Goal: Information Seeking & Learning: Check status

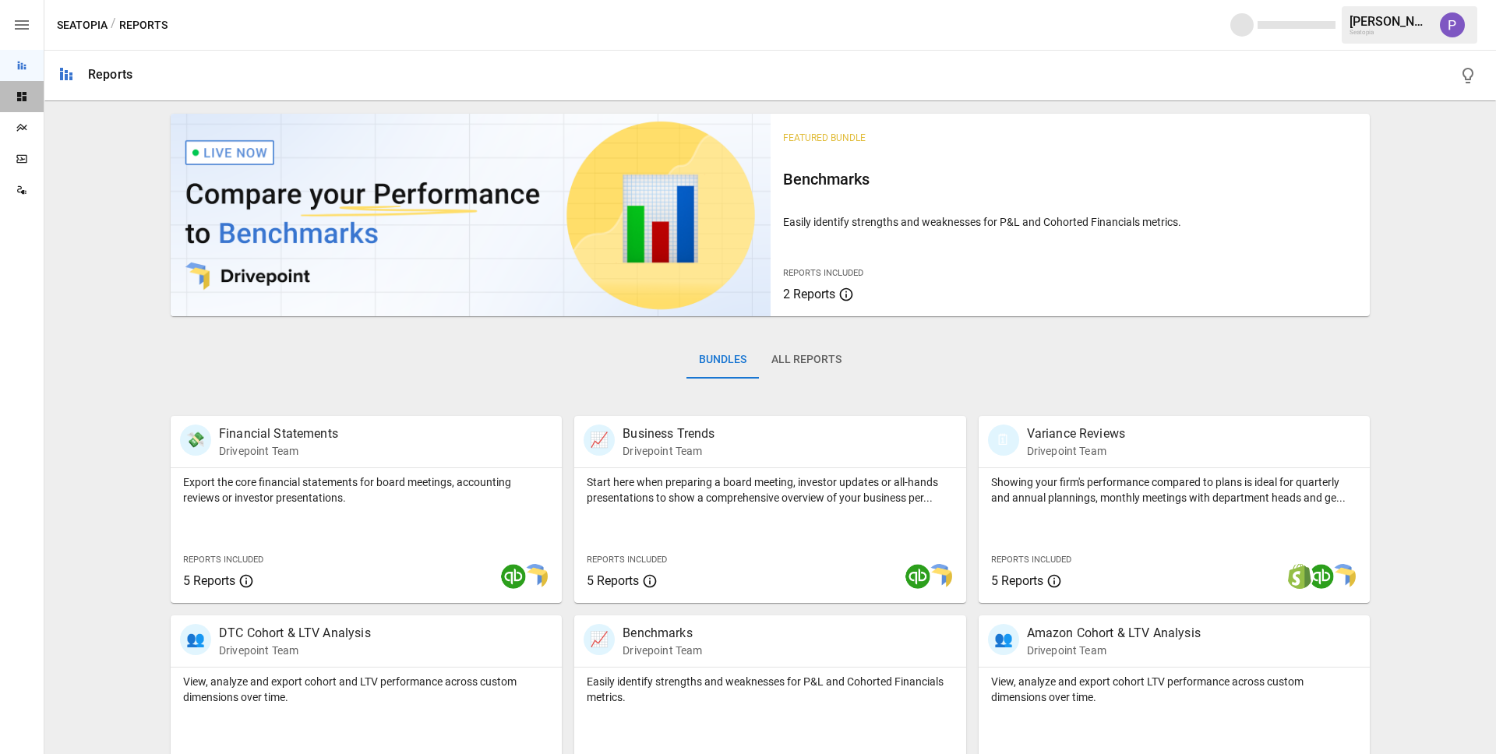
click at [26, 107] on div "Dashboards" at bounding box center [22, 96] width 44 height 31
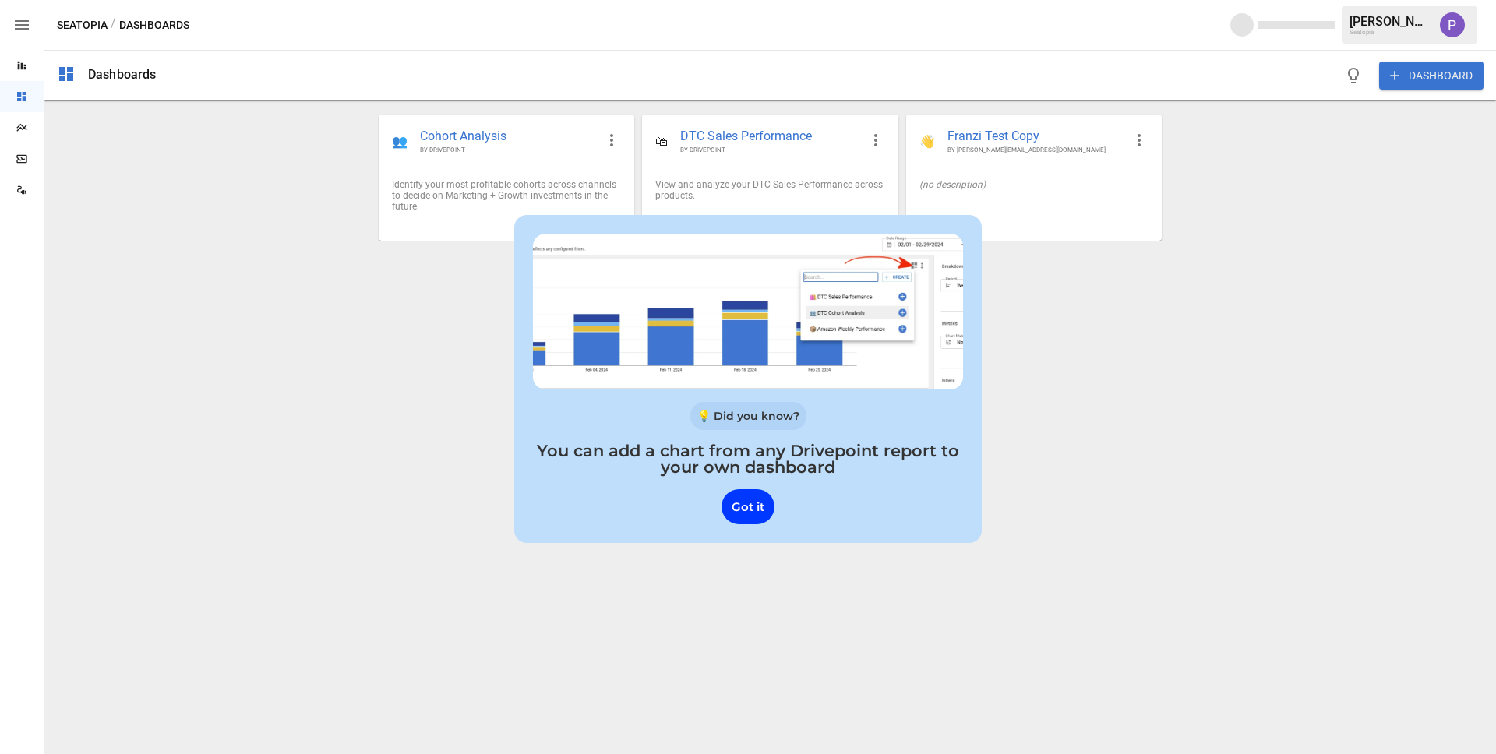
click at [26, 117] on div "Plans" at bounding box center [22, 127] width 44 height 31
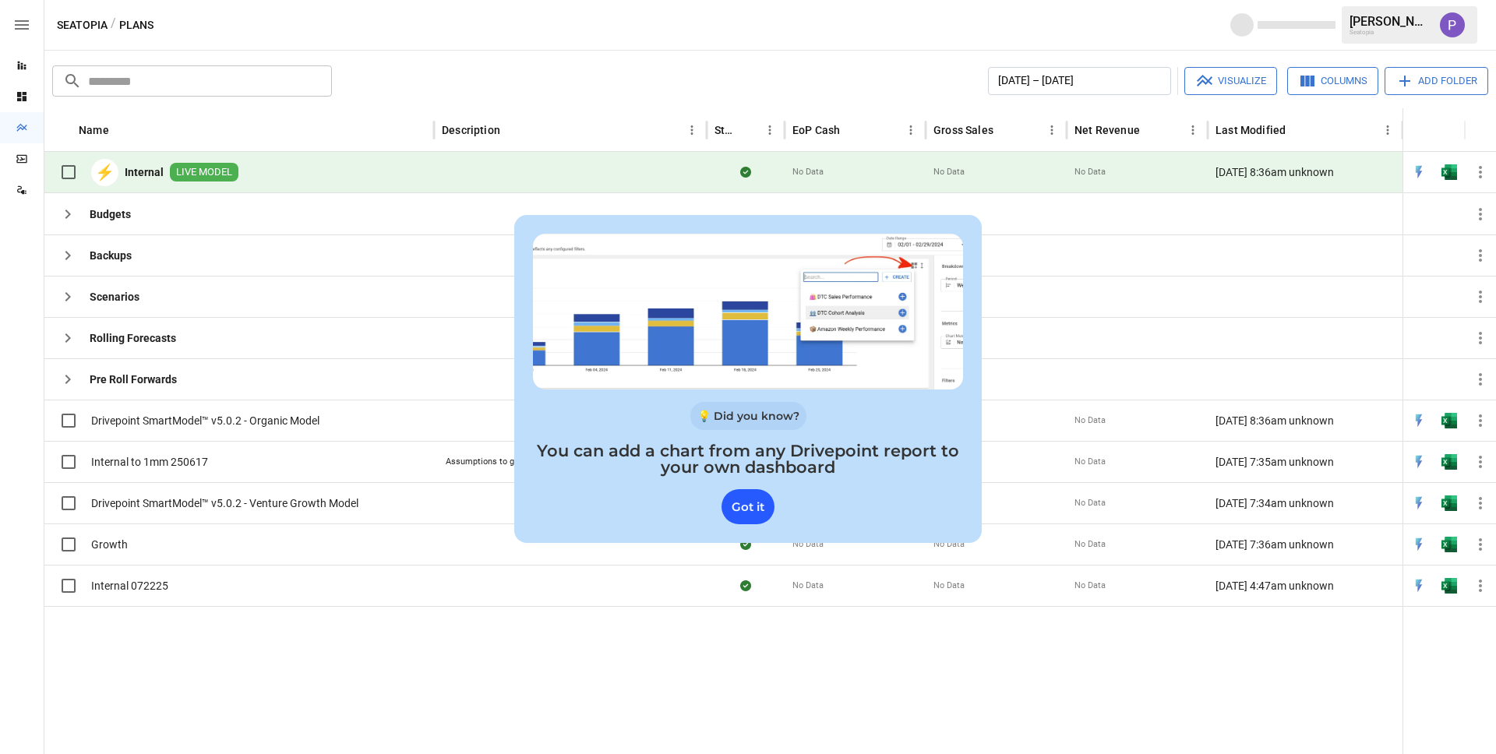
click at [754, 512] on div "Got it" at bounding box center [747, 506] width 53 height 35
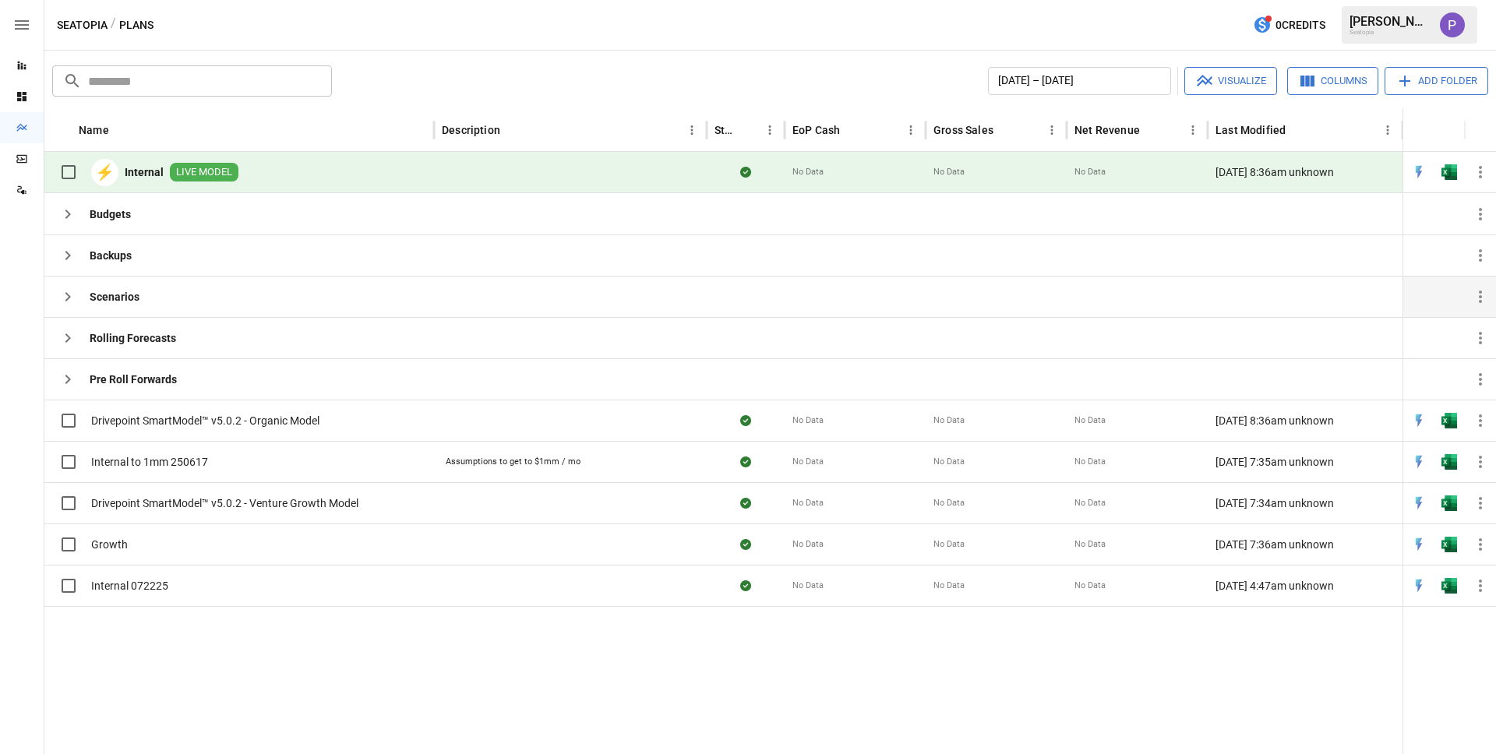
click at [75, 298] on icon "button" at bounding box center [67, 296] width 19 height 19
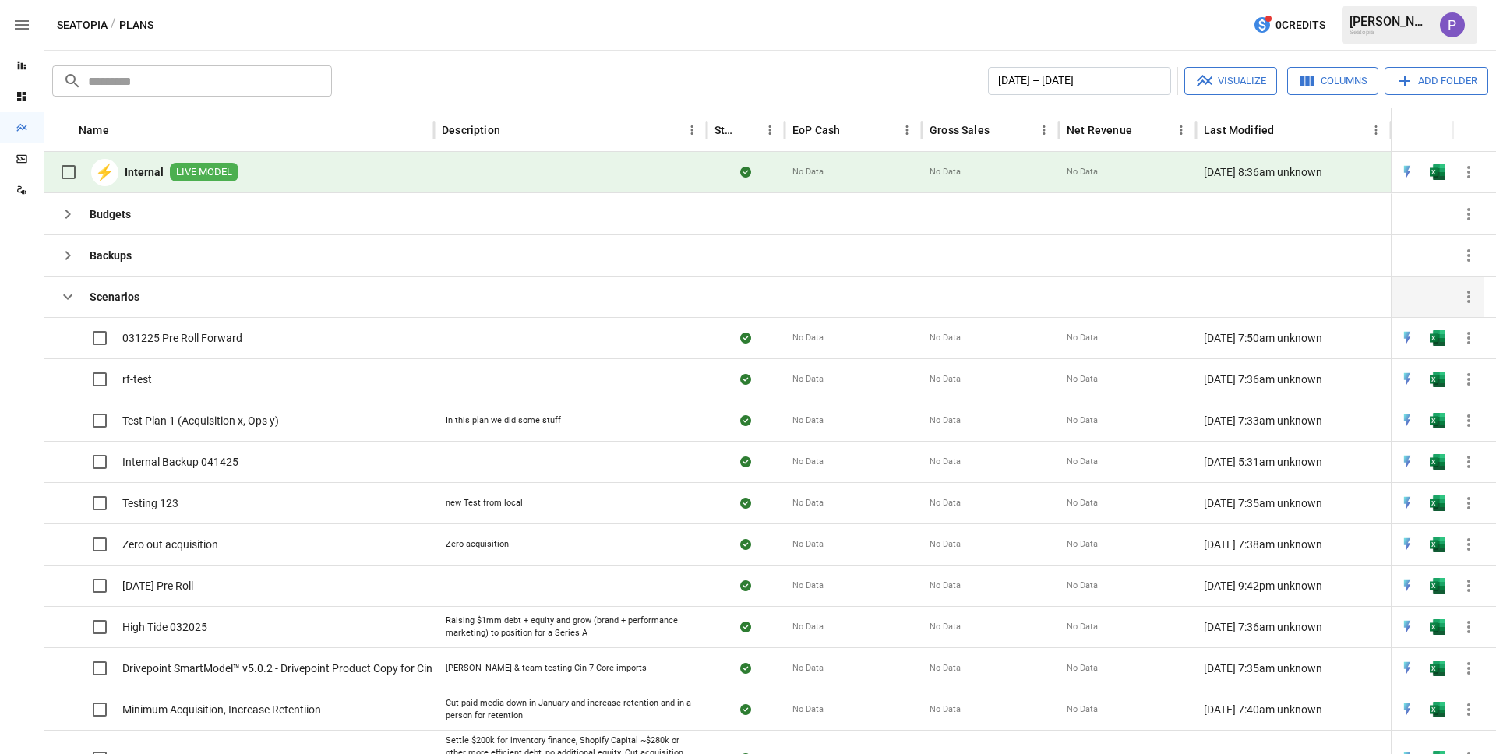
click at [63, 277] on div "Scenarios" at bounding box center [95, 297] width 87 height 41
click at [62, 256] on icon "button" at bounding box center [67, 255] width 19 height 19
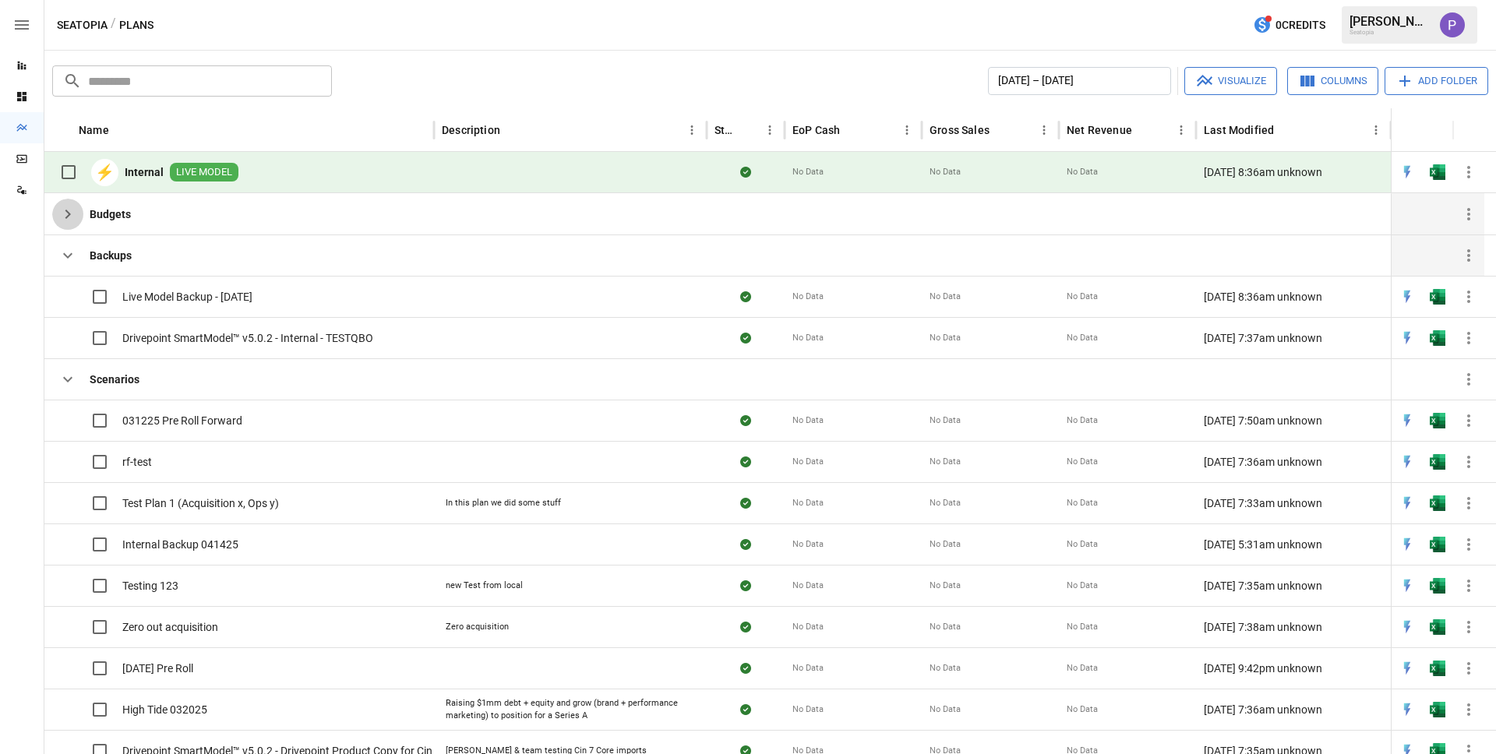
click at [65, 218] on icon "button" at bounding box center [67, 214] width 5 height 9
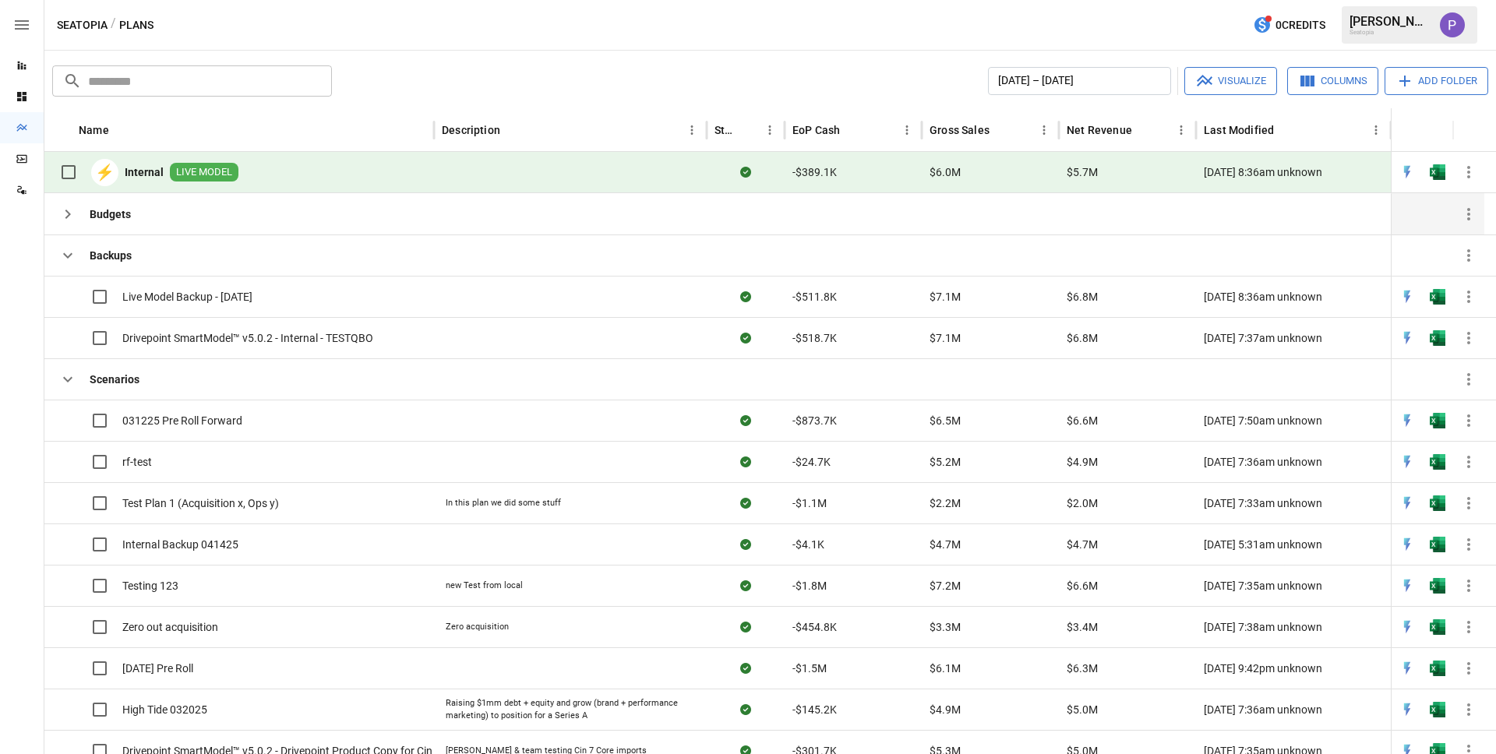
click at [382, 206] on div "Budgets" at bounding box center [239, 213] width 390 height 41
click at [71, 216] on icon "button" at bounding box center [67, 214] width 19 height 19
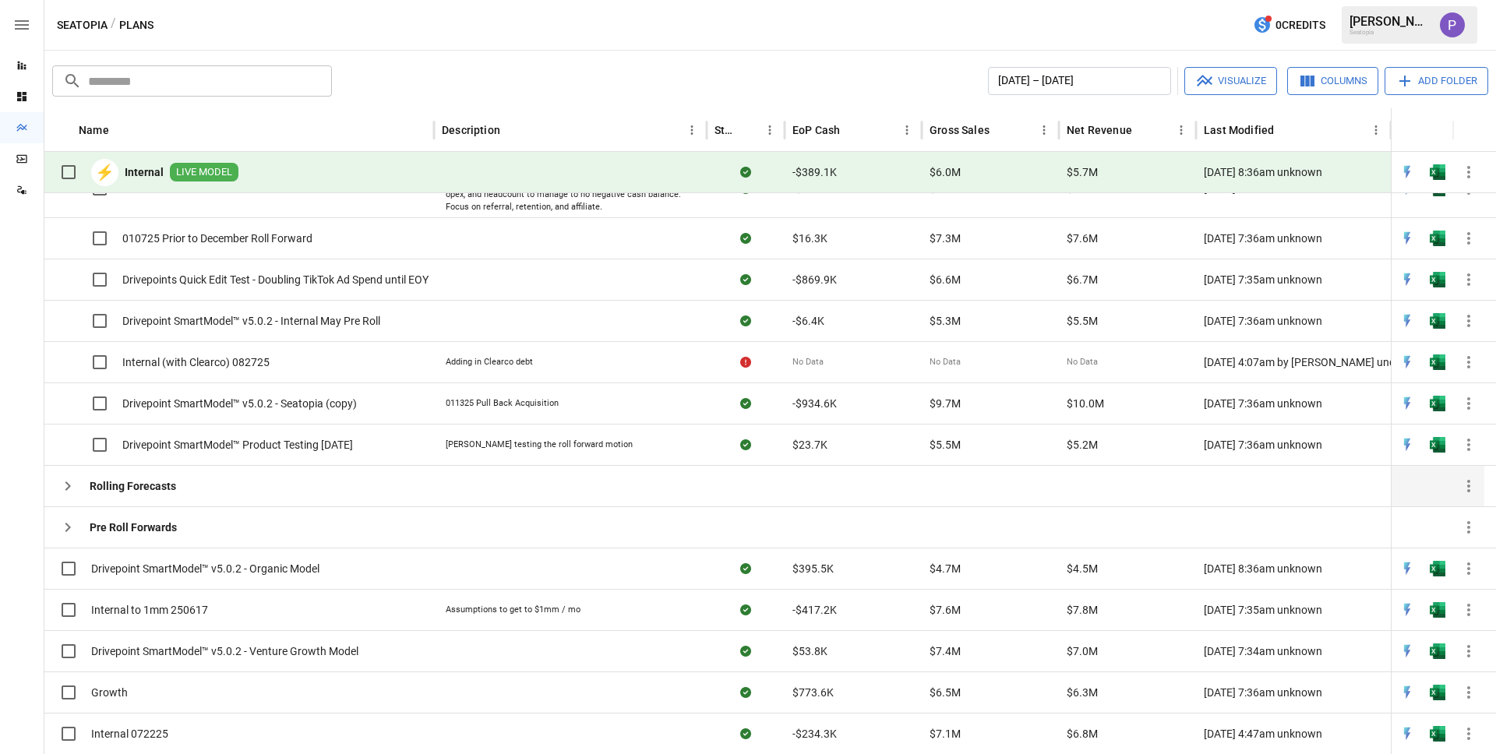
click at [65, 481] on icon "button" at bounding box center [67, 486] width 19 height 19
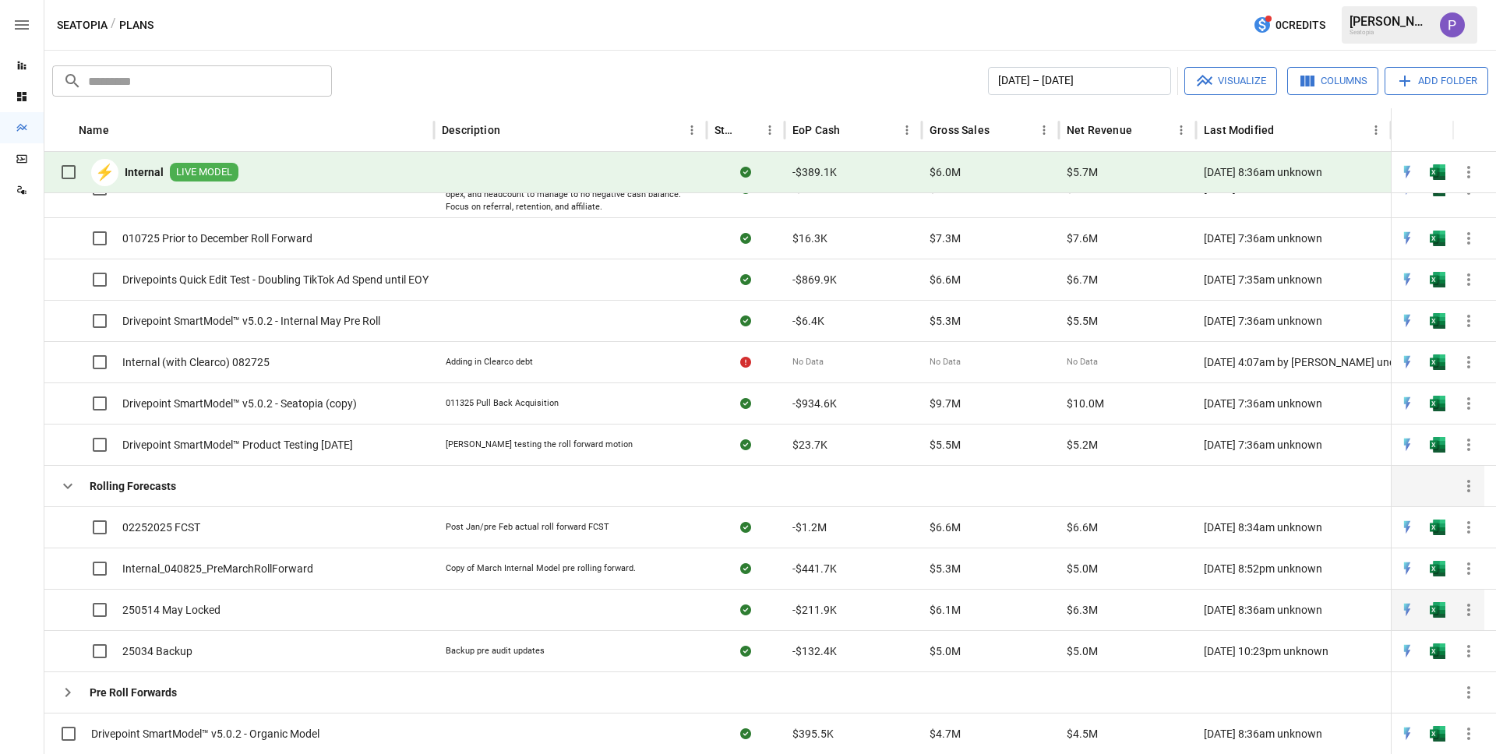
click at [146, 612] on span "250514 May Locked" at bounding box center [171, 610] width 98 height 16
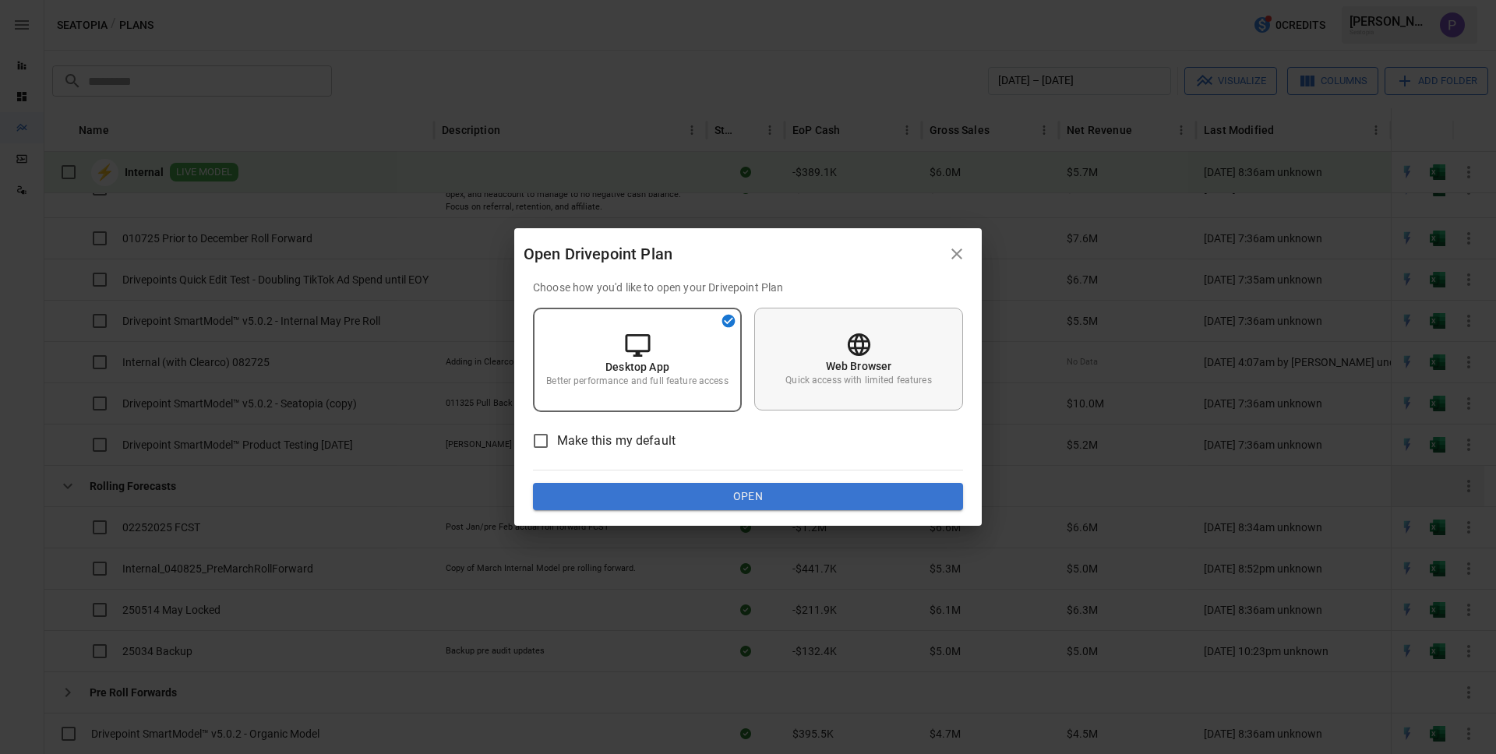
click at [799, 392] on div "Web Browser Quick access with limited features" at bounding box center [858, 359] width 209 height 103
click at [690, 495] on button "Open" at bounding box center [748, 497] width 430 height 28
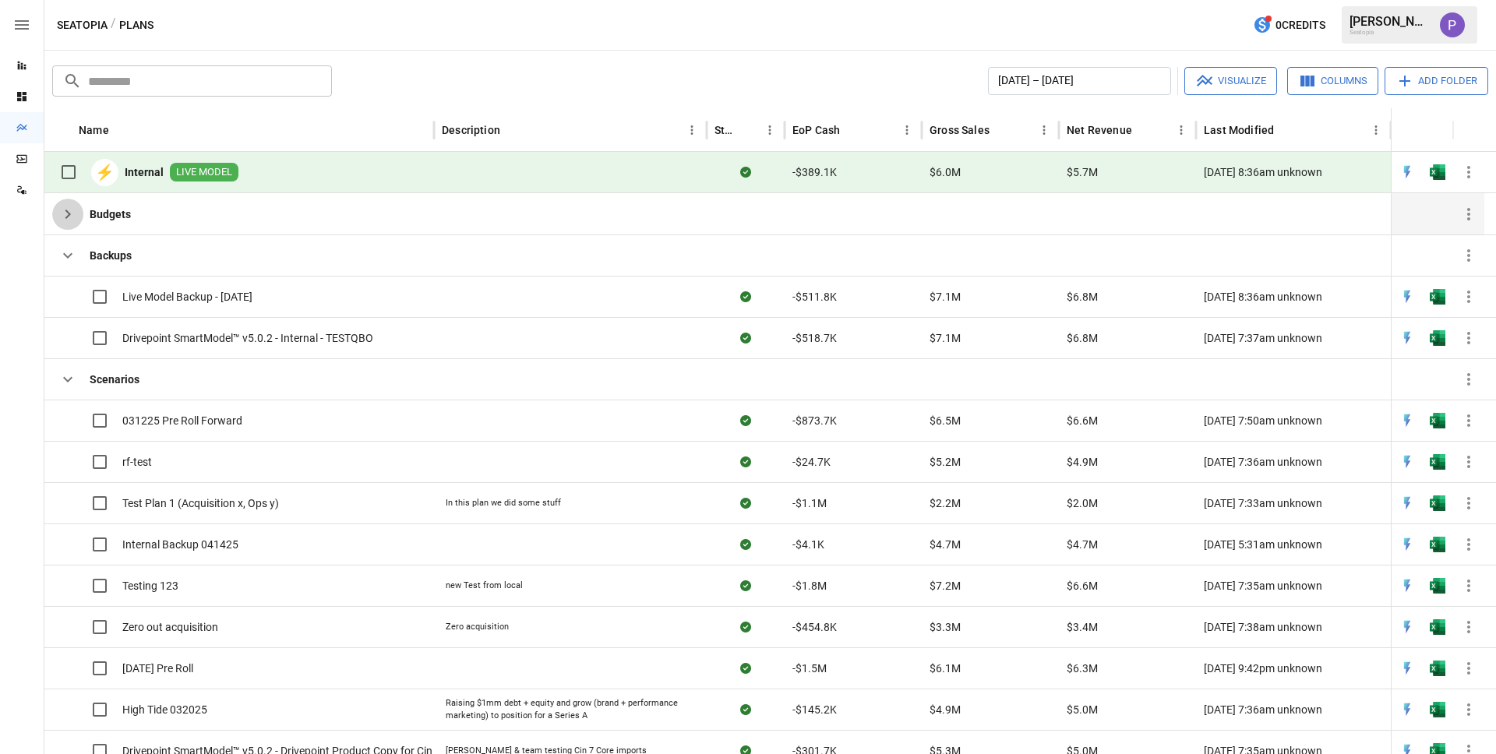
click at [79, 223] on button "button" at bounding box center [67, 214] width 31 height 31
click at [72, 224] on button "button" at bounding box center [67, 214] width 31 height 31
click at [67, 209] on icon "button" at bounding box center [67, 214] width 19 height 19
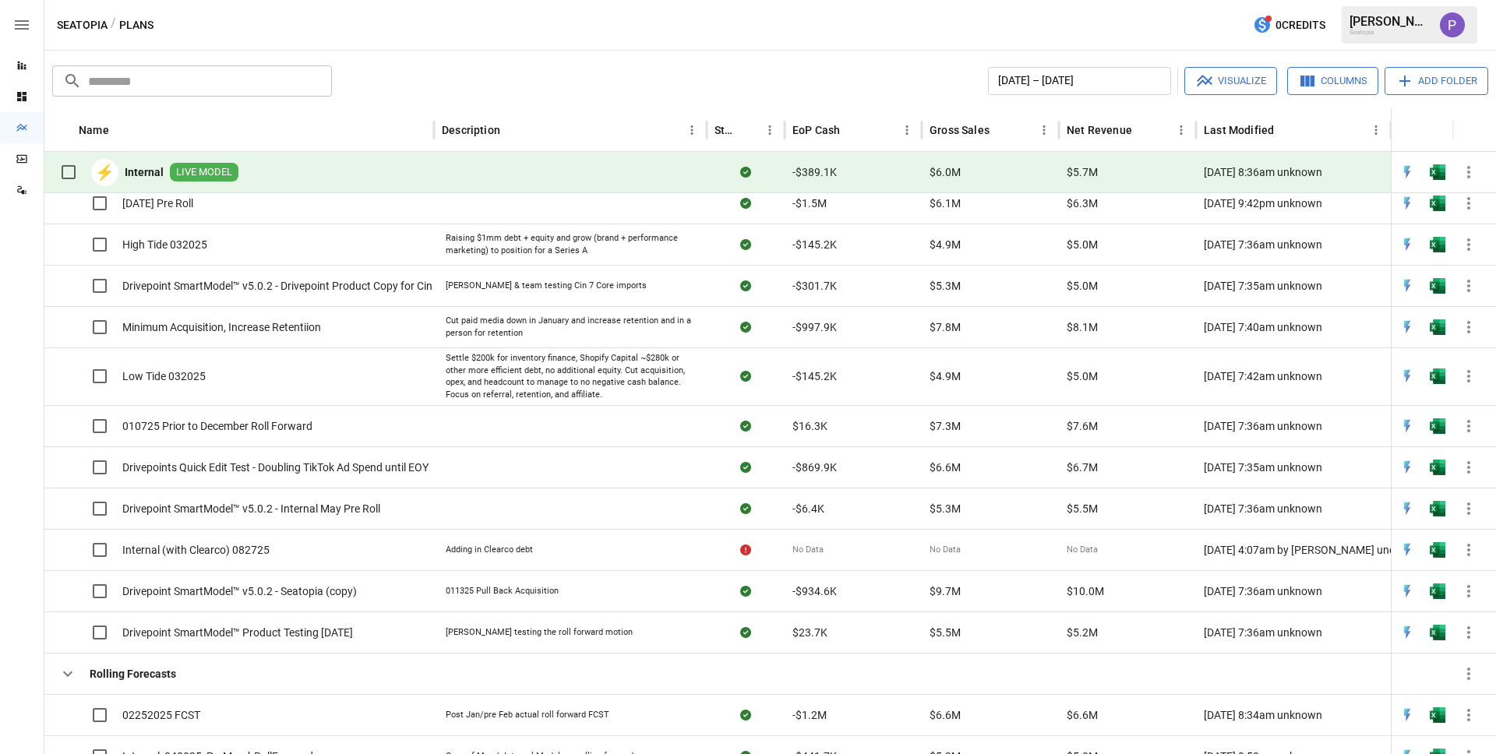
scroll to position [697, 0]
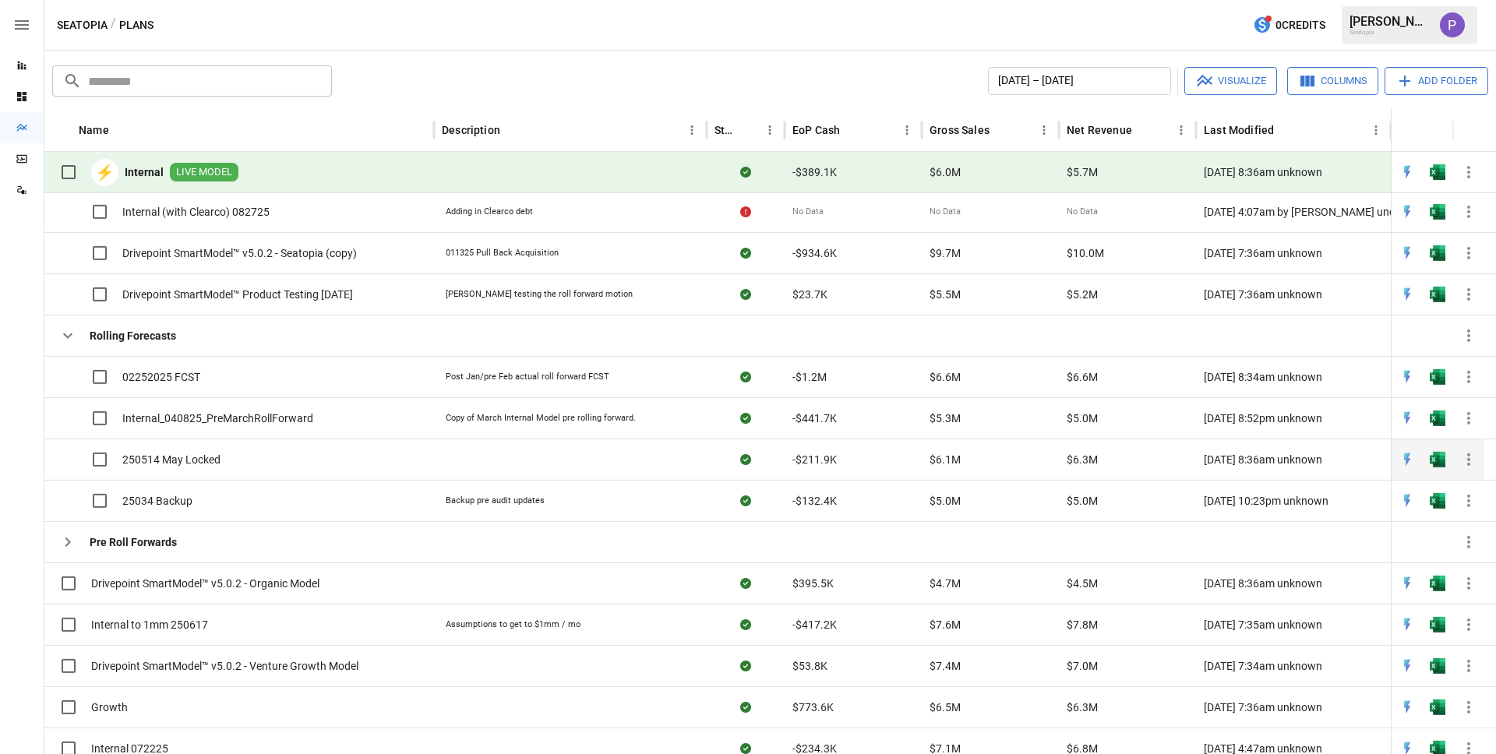
click at [181, 456] on span "250514 May Locked" at bounding box center [171, 460] width 98 height 16
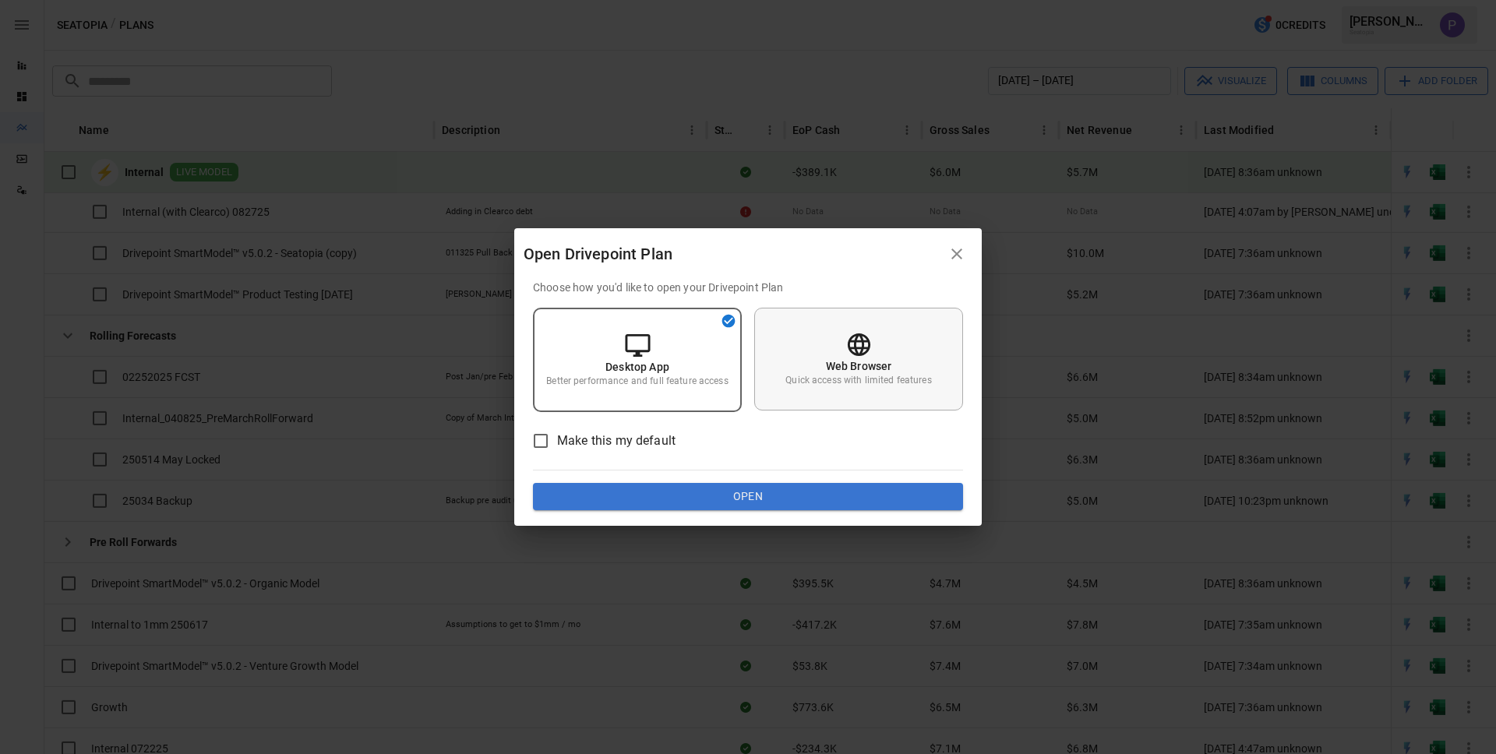
click at [820, 374] on p "Quick access with limited features" at bounding box center [858, 380] width 146 height 13
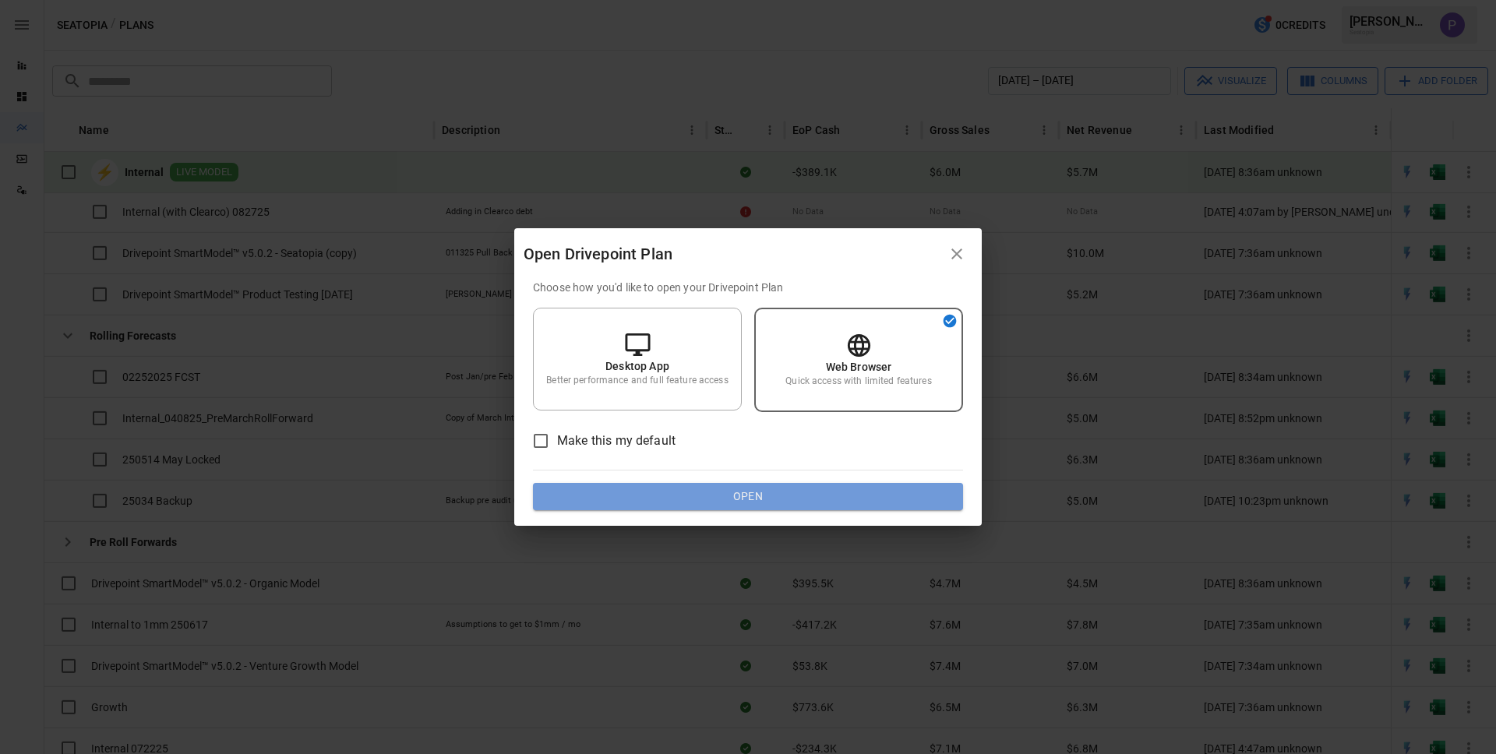
click at [766, 488] on button "Open" at bounding box center [748, 497] width 430 height 28
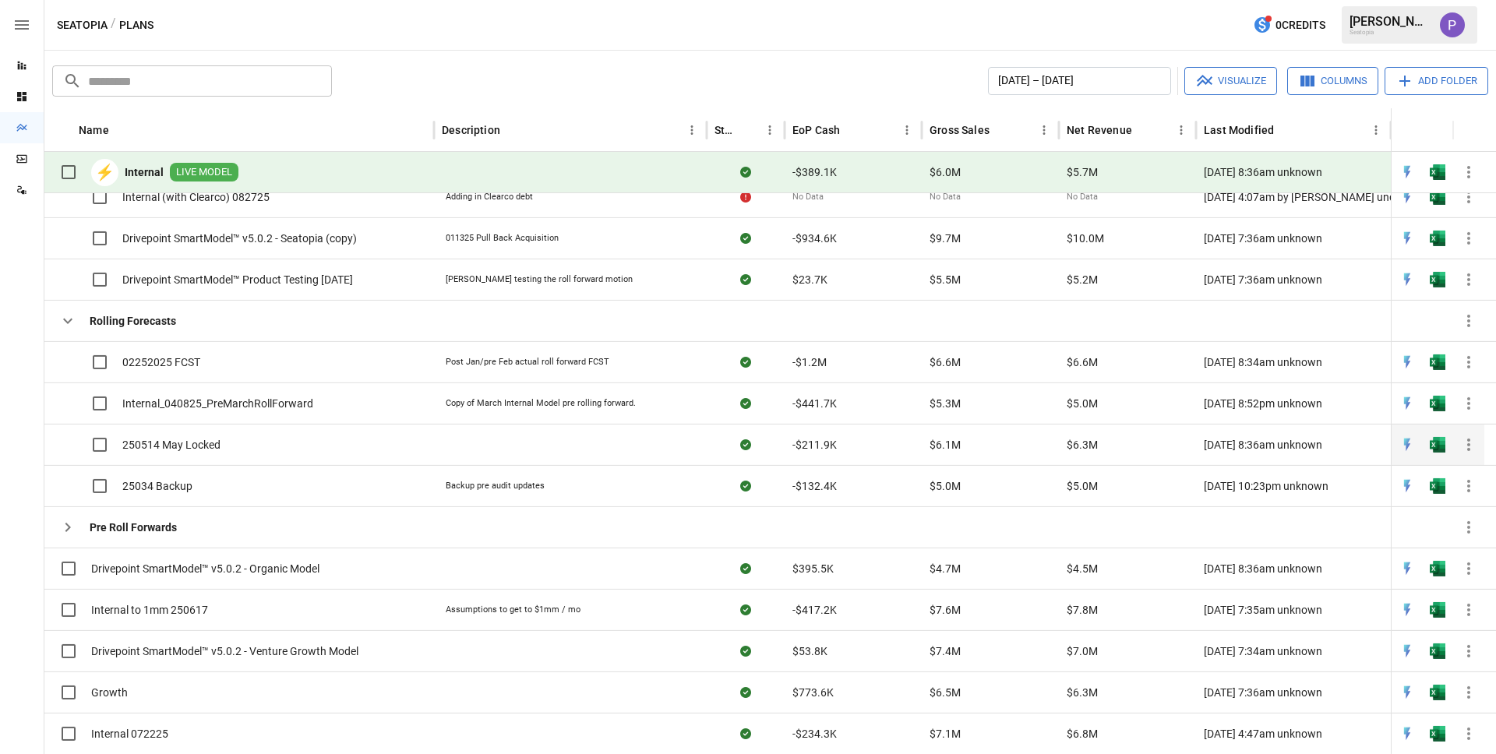
scroll to position [711, 0]
click at [146, 654] on span "Drivepoint SmartModel™ v5.0.2 - Venture Growth Model" at bounding box center [224, 652] width 267 height 16
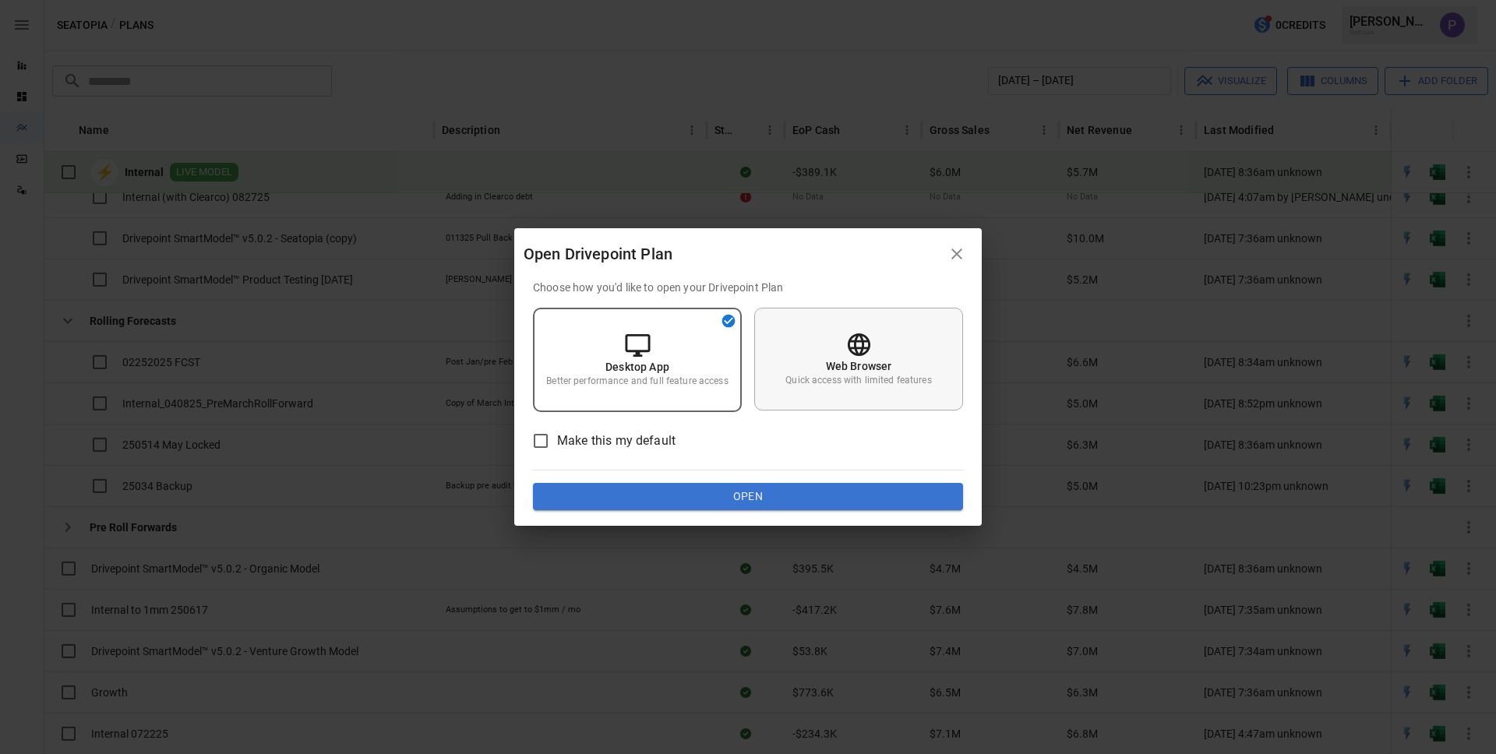
click at [873, 383] on p "Quick access with limited features" at bounding box center [858, 380] width 146 height 13
click at [800, 492] on button "Open" at bounding box center [748, 497] width 430 height 28
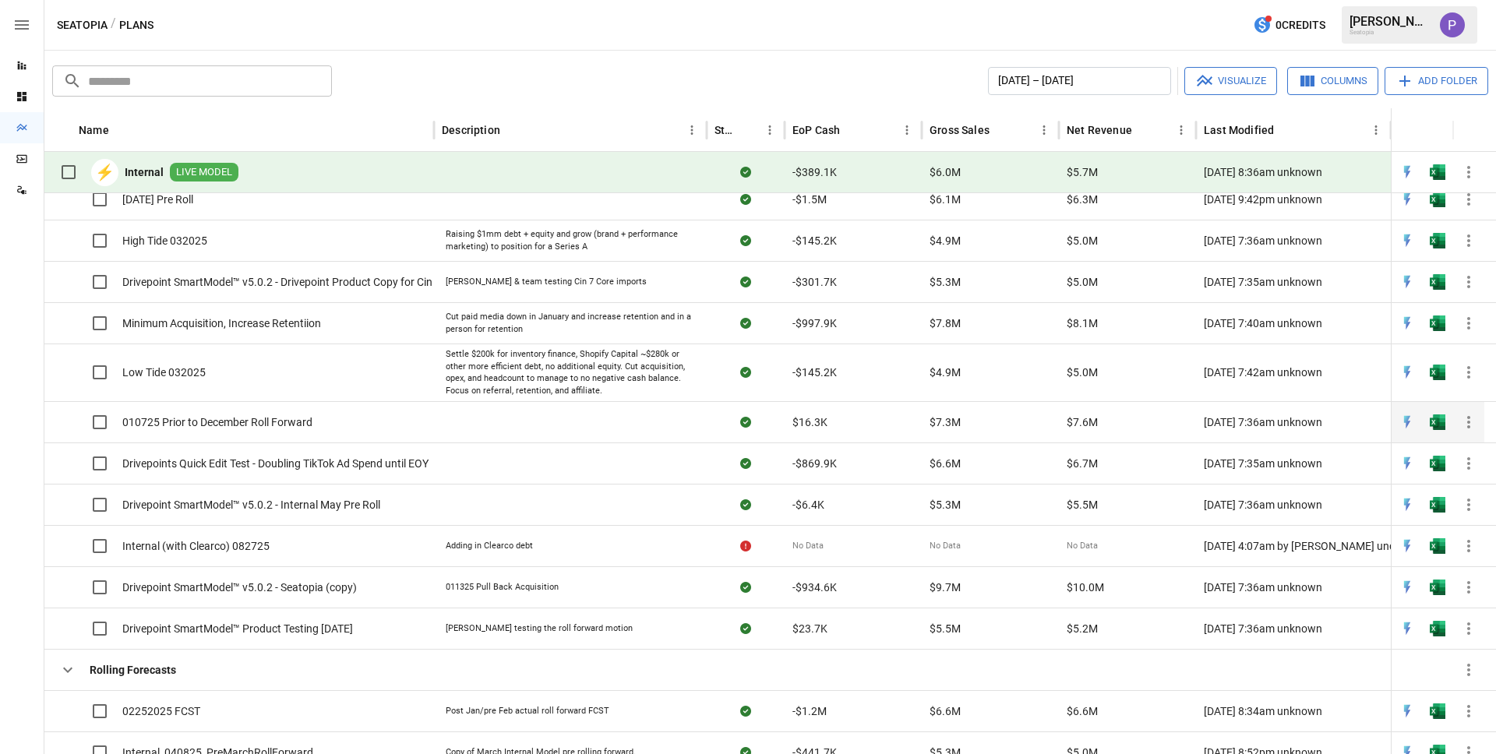
scroll to position [393, 0]
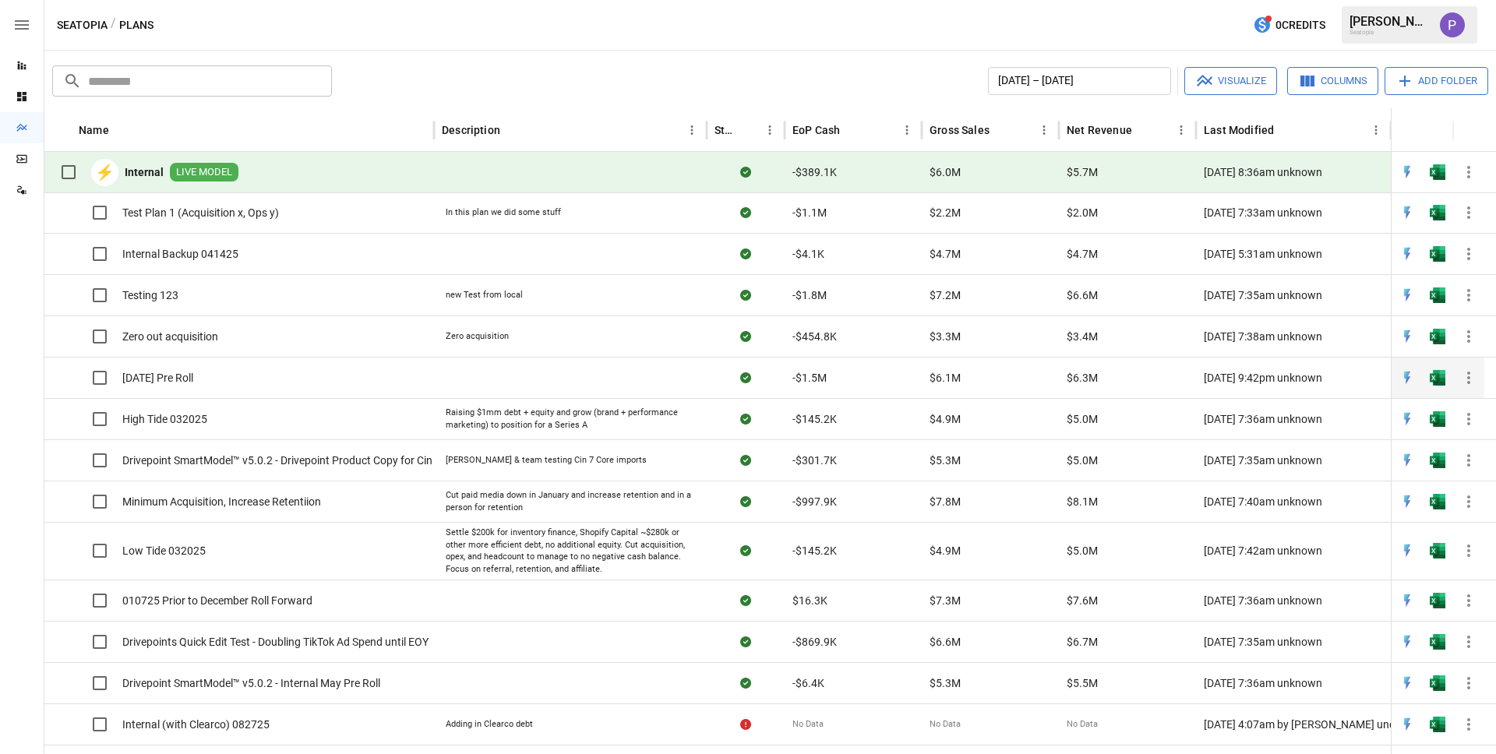
click at [153, 376] on span "[DATE] Pre Roll" at bounding box center [157, 378] width 71 height 16
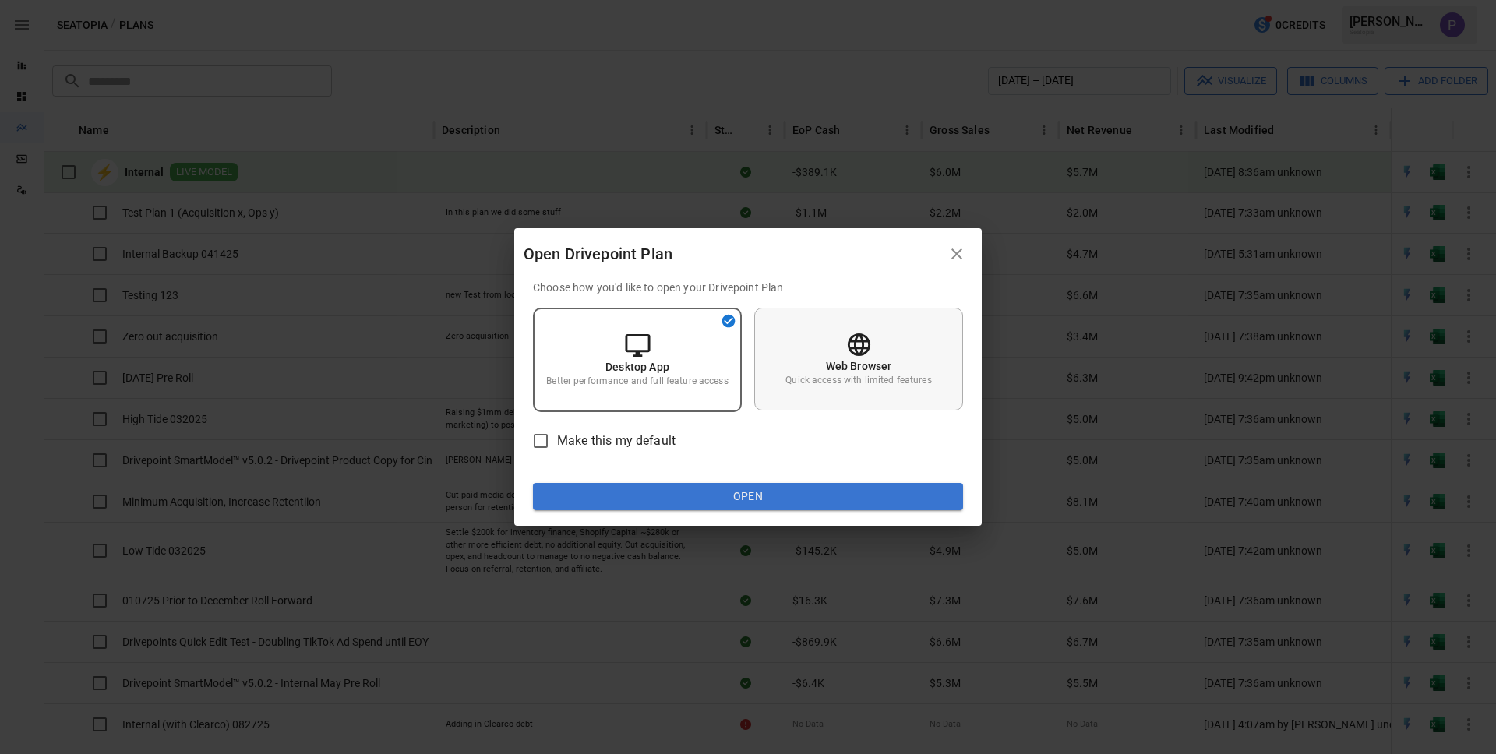
click at [783, 344] on div "Web Browser Quick access with limited features" at bounding box center [858, 359] width 209 height 103
click at [770, 495] on button "Open" at bounding box center [748, 497] width 430 height 28
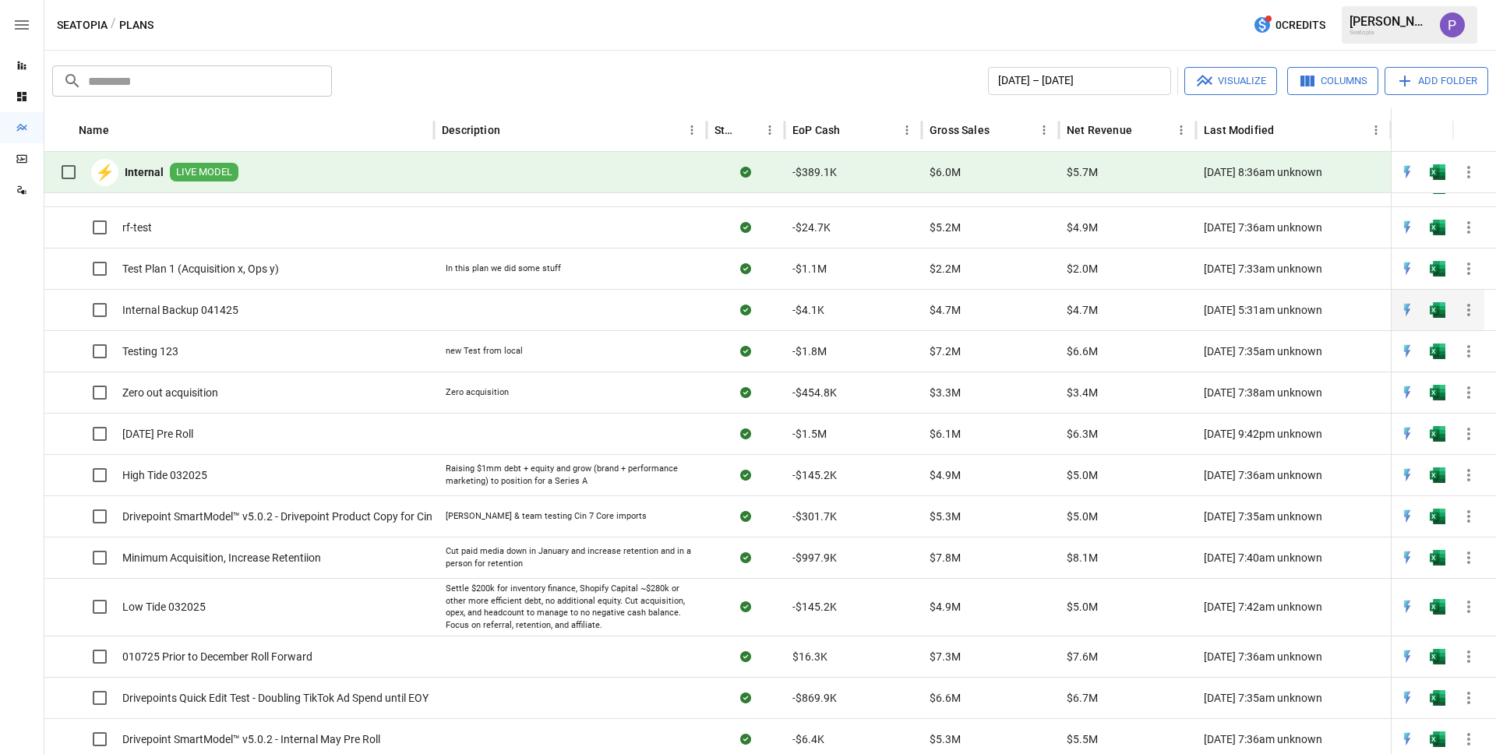
scroll to position [199, 0]
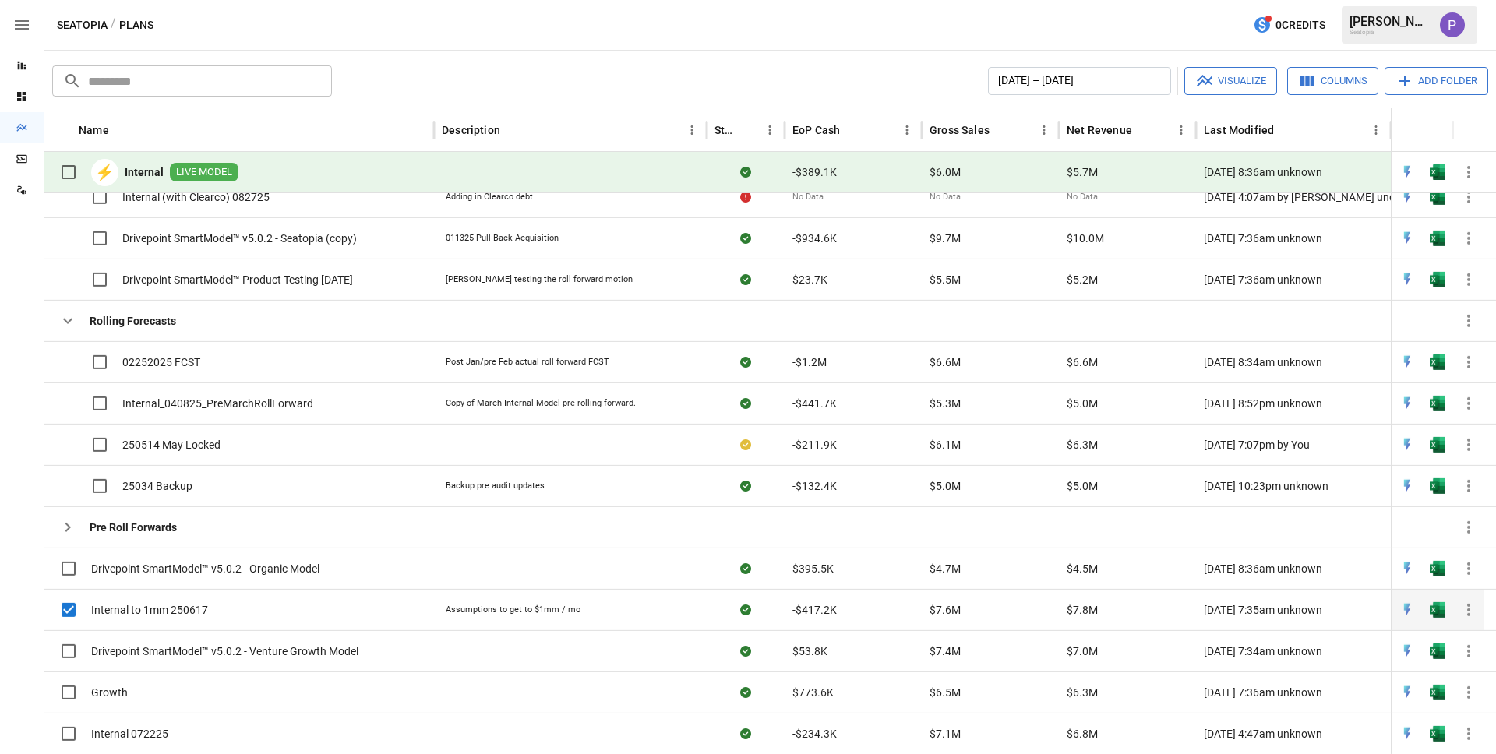
click at [183, 607] on span "Internal to 1mm 250617" at bounding box center [149, 610] width 117 height 16
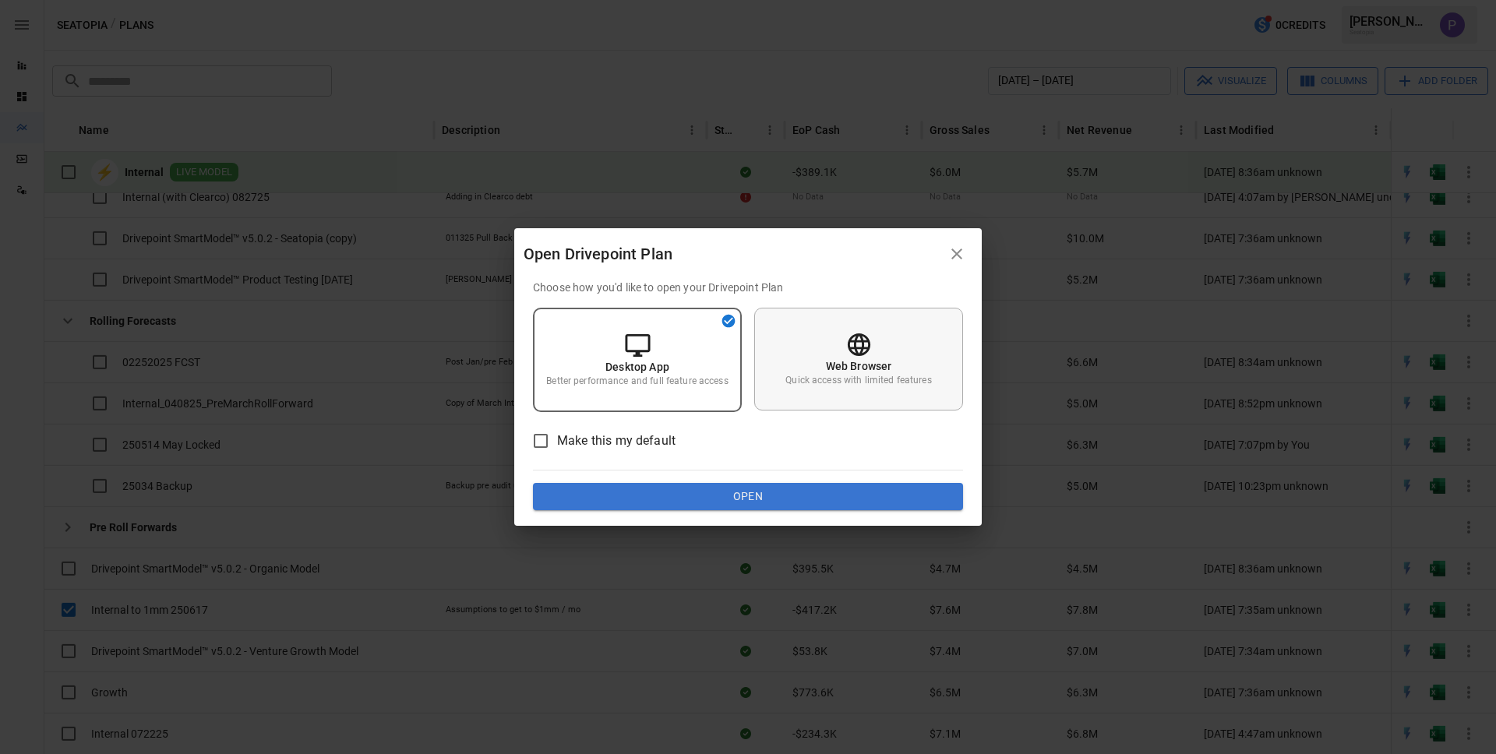
click at [943, 381] on div "Web Browser Quick access with limited features" at bounding box center [858, 359] width 209 height 103
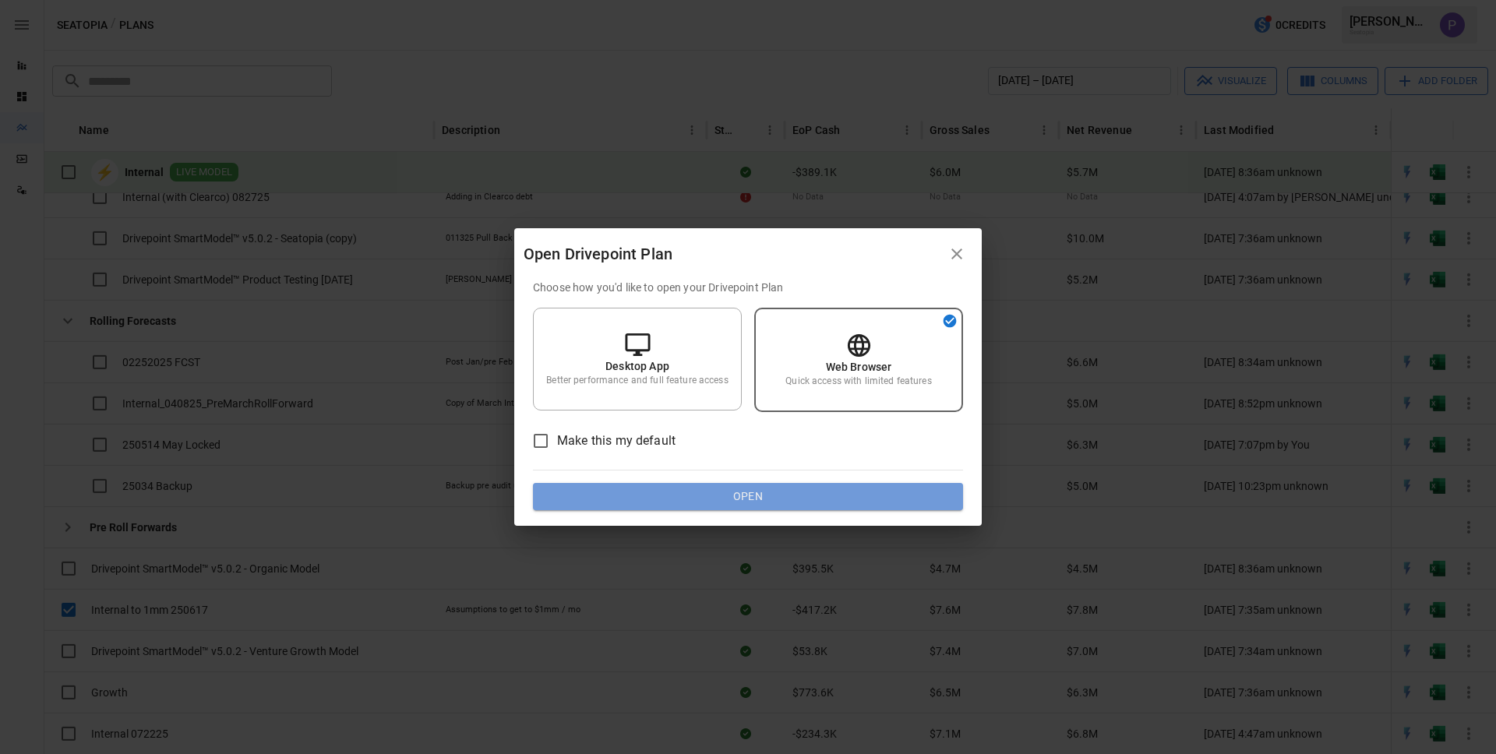
click at [815, 496] on button "Open" at bounding box center [748, 497] width 430 height 28
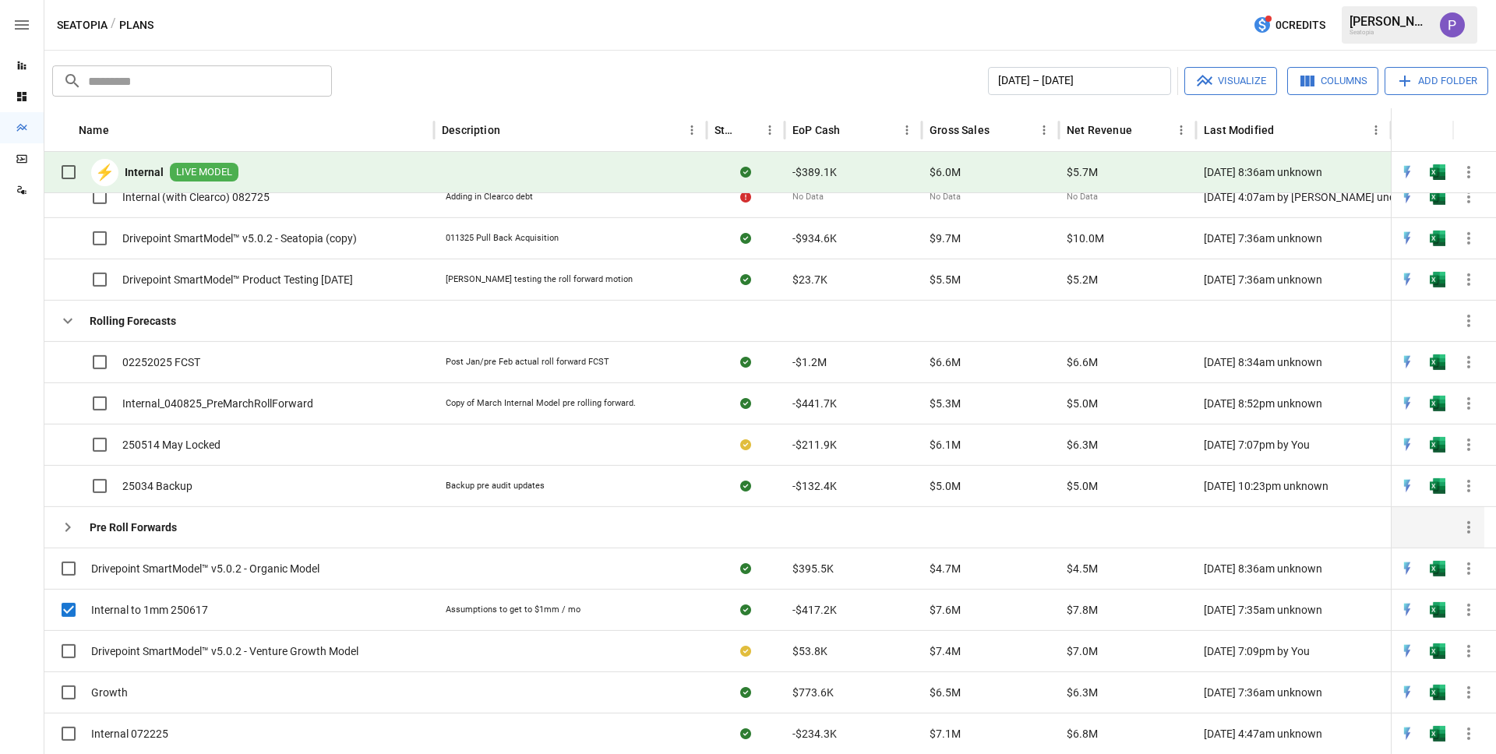
click at [127, 512] on div "Pre Roll Forwards" at bounding box center [114, 527] width 125 height 31
click at [126, 527] on b "Pre Roll Forwards" at bounding box center [133, 528] width 87 height 16
click at [59, 524] on icon "button" at bounding box center [67, 527] width 19 height 19
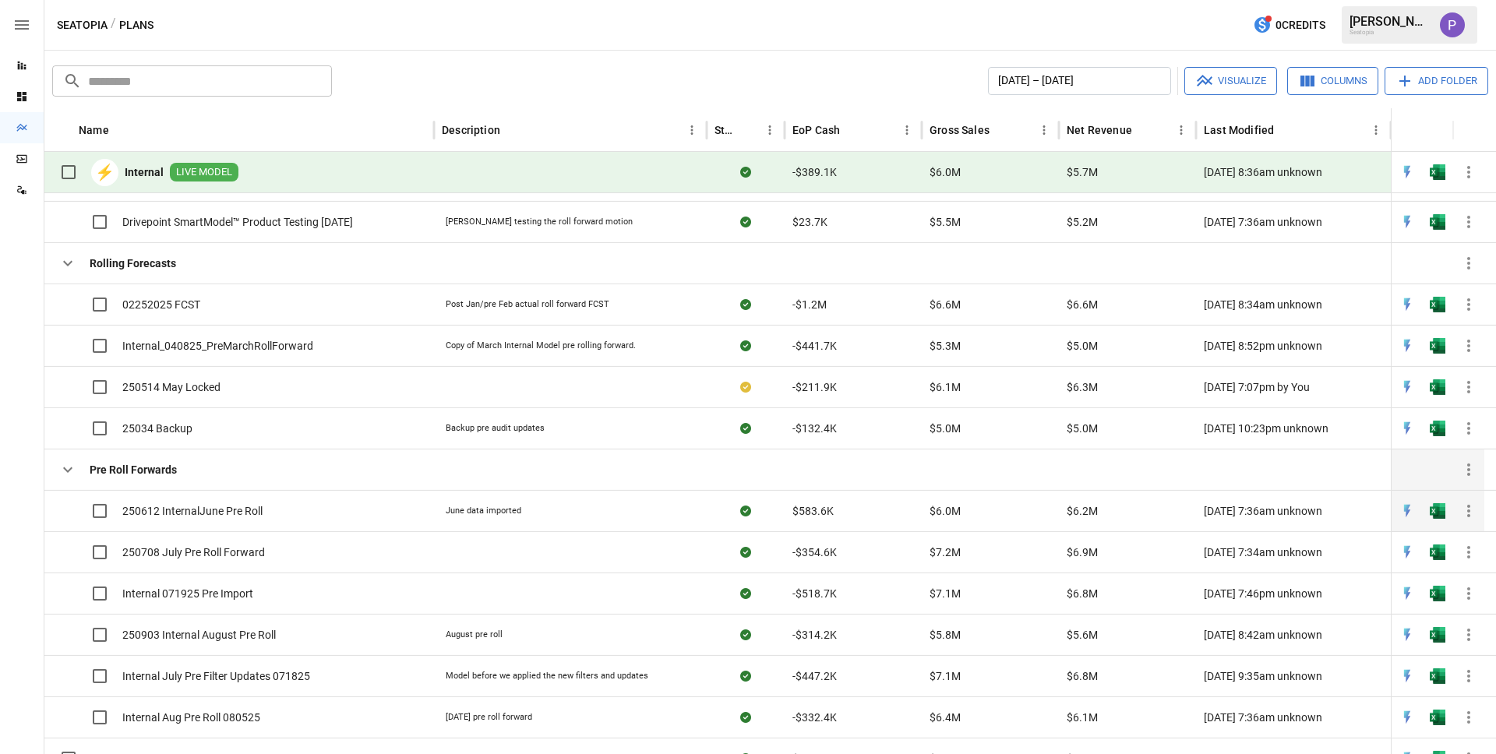
scroll to position [761, 0]
click at [192, 512] on span "250612 InternalJune Pre Roll" at bounding box center [192, 511] width 140 height 16
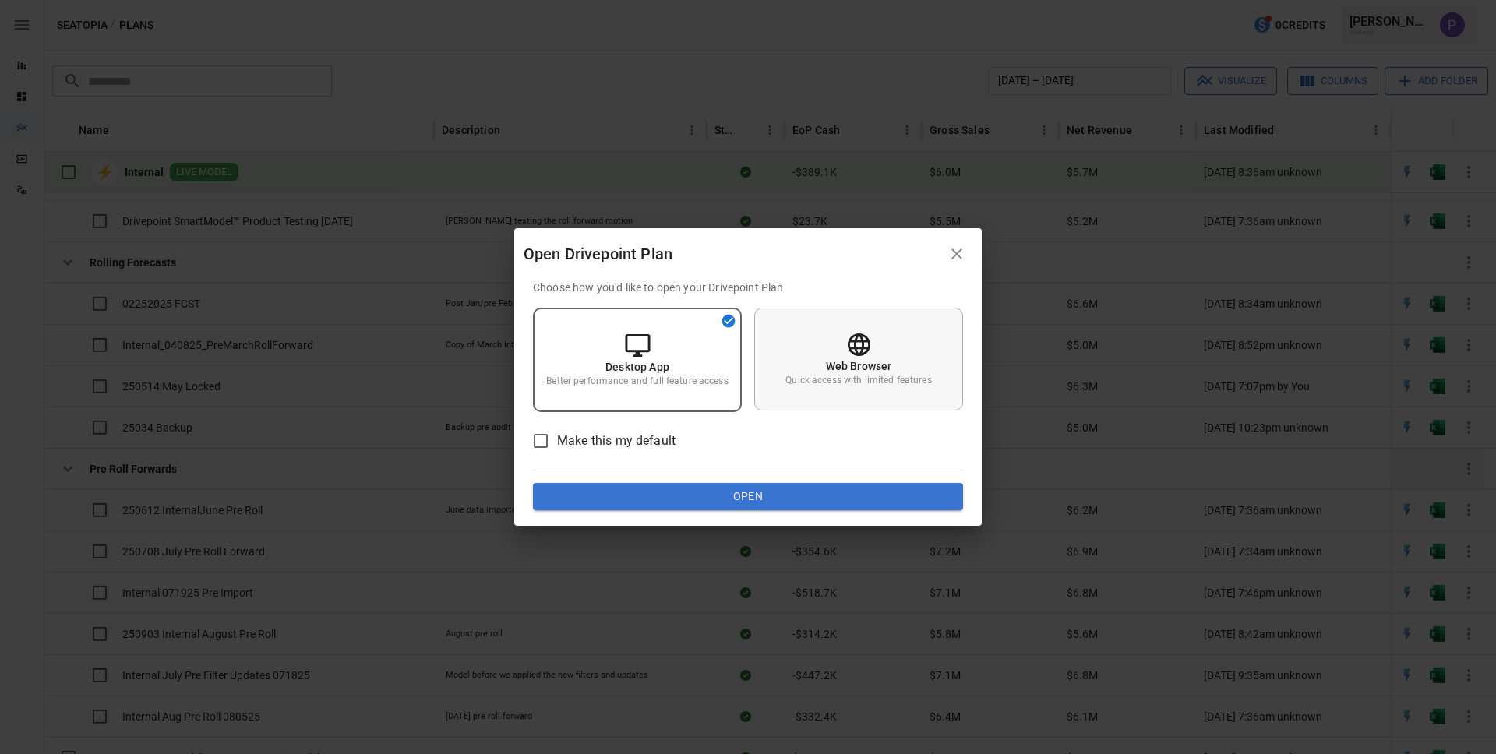
click at [793, 387] on div "Web Browser Quick access with limited features" at bounding box center [858, 359] width 209 height 103
click at [760, 501] on button "Open" at bounding box center [748, 497] width 430 height 28
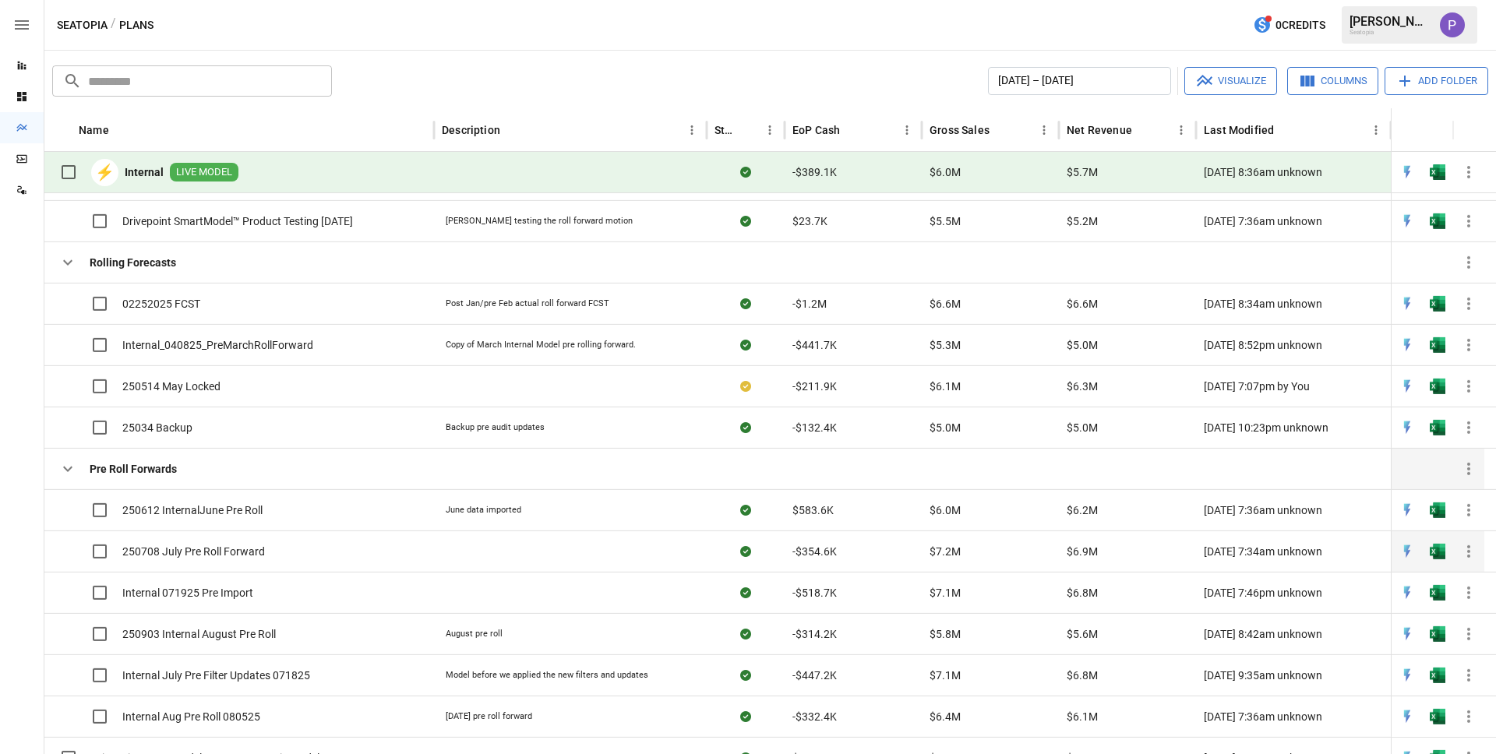
click at [137, 552] on span "250708 July Pre Roll Forward" at bounding box center [193, 552] width 143 height 16
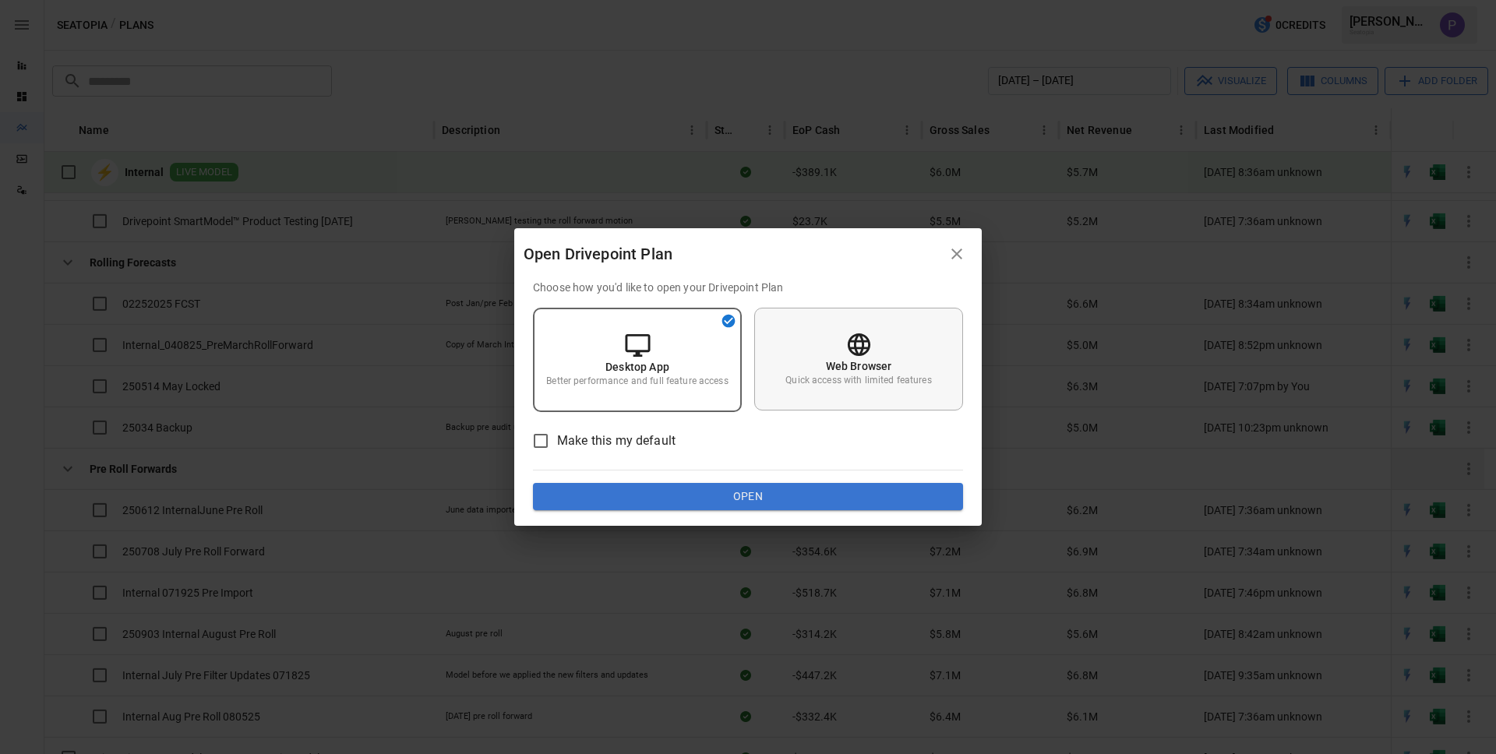
click at [917, 375] on p "Quick access with limited features" at bounding box center [858, 380] width 146 height 13
click at [832, 489] on button "Open" at bounding box center [748, 497] width 430 height 28
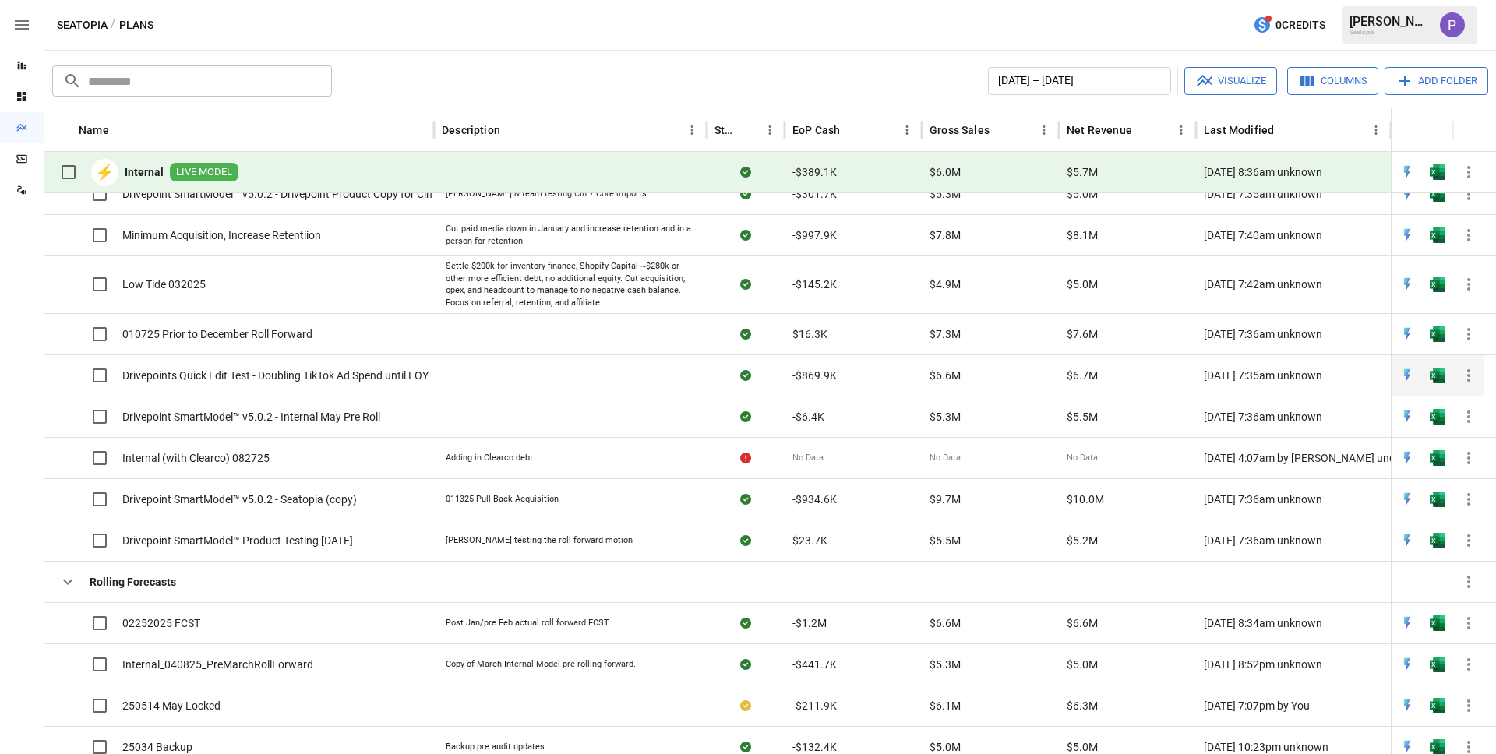
scroll to position [780, 0]
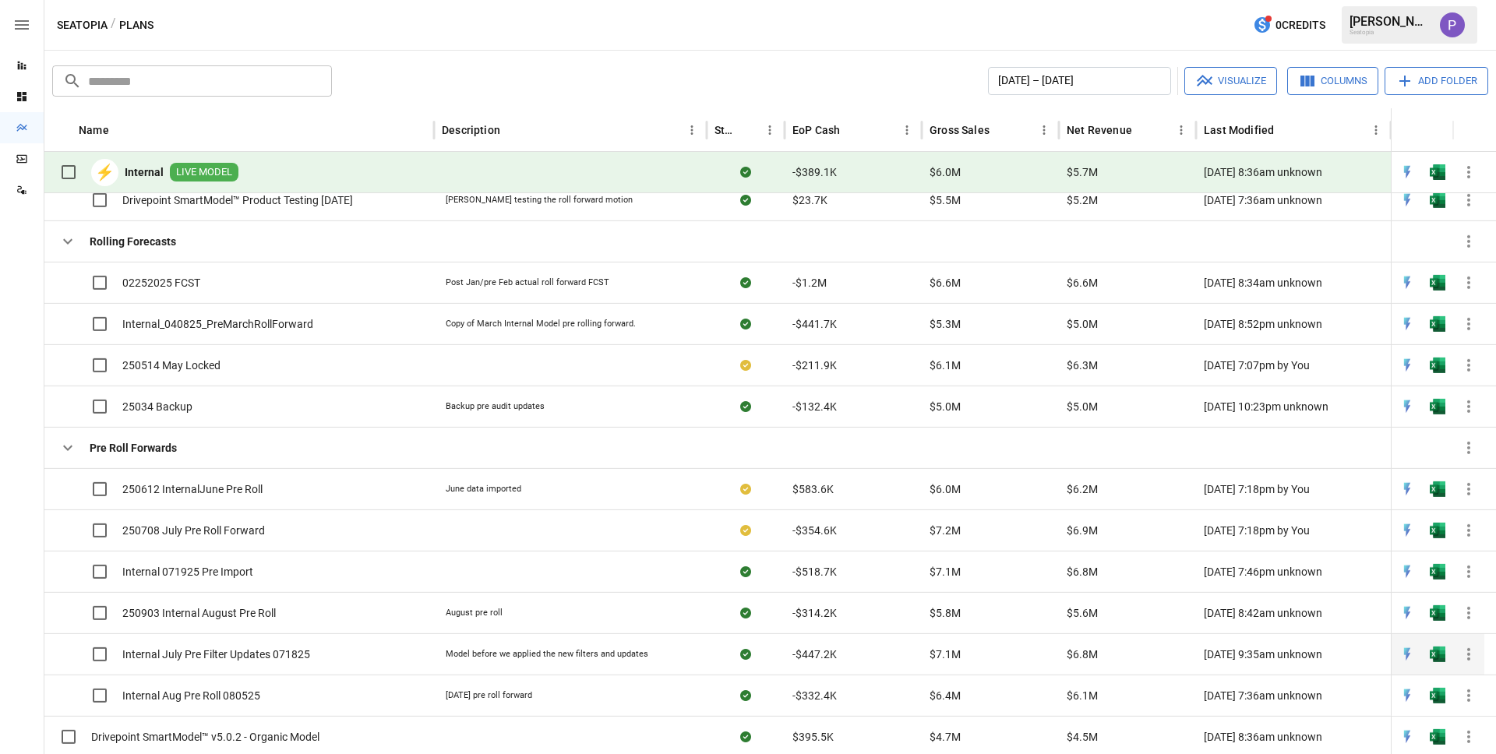
click at [199, 652] on span "Internal July Pre Filter Updates 071825" at bounding box center [216, 655] width 188 height 16
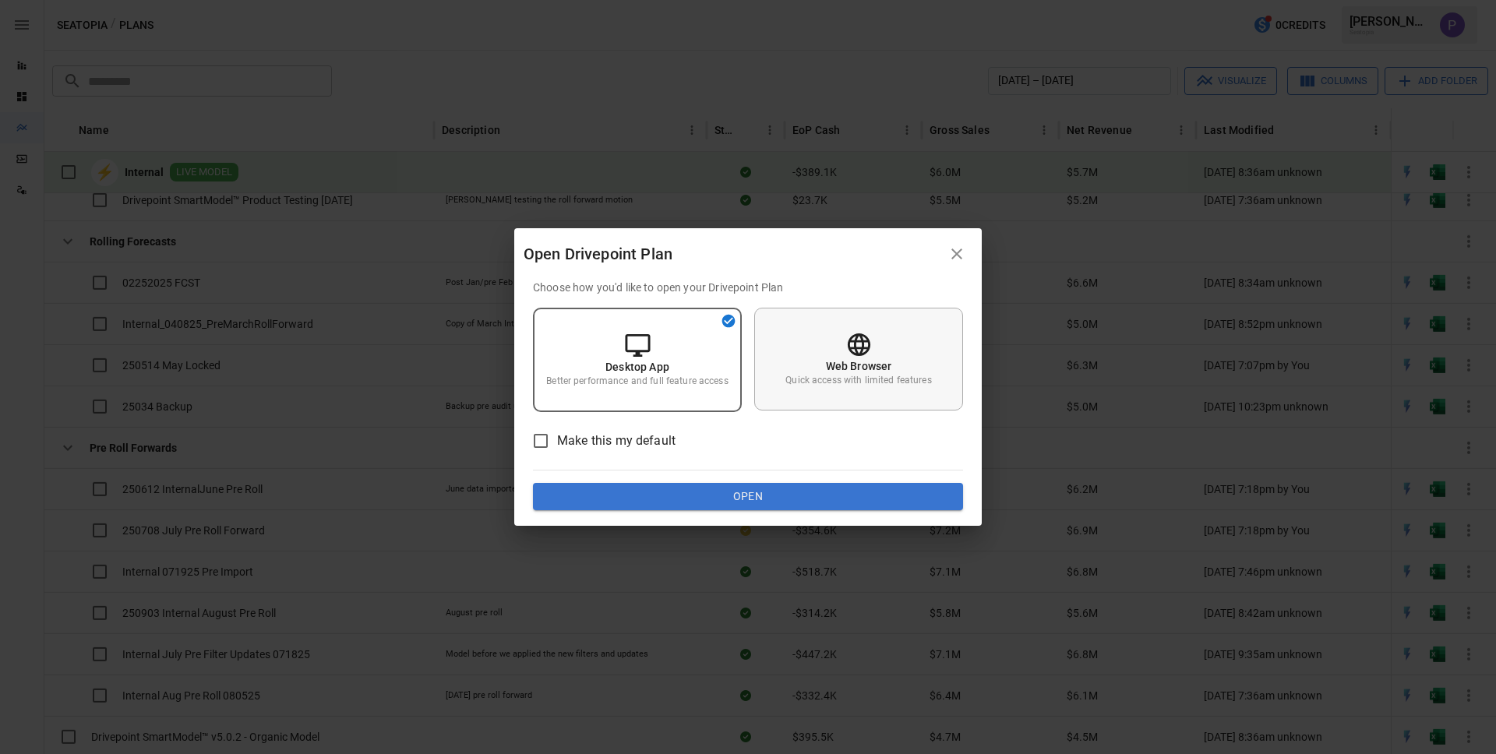
click at [876, 362] on p "Web Browser" at bounding box center [859, 366] width 66 height 16
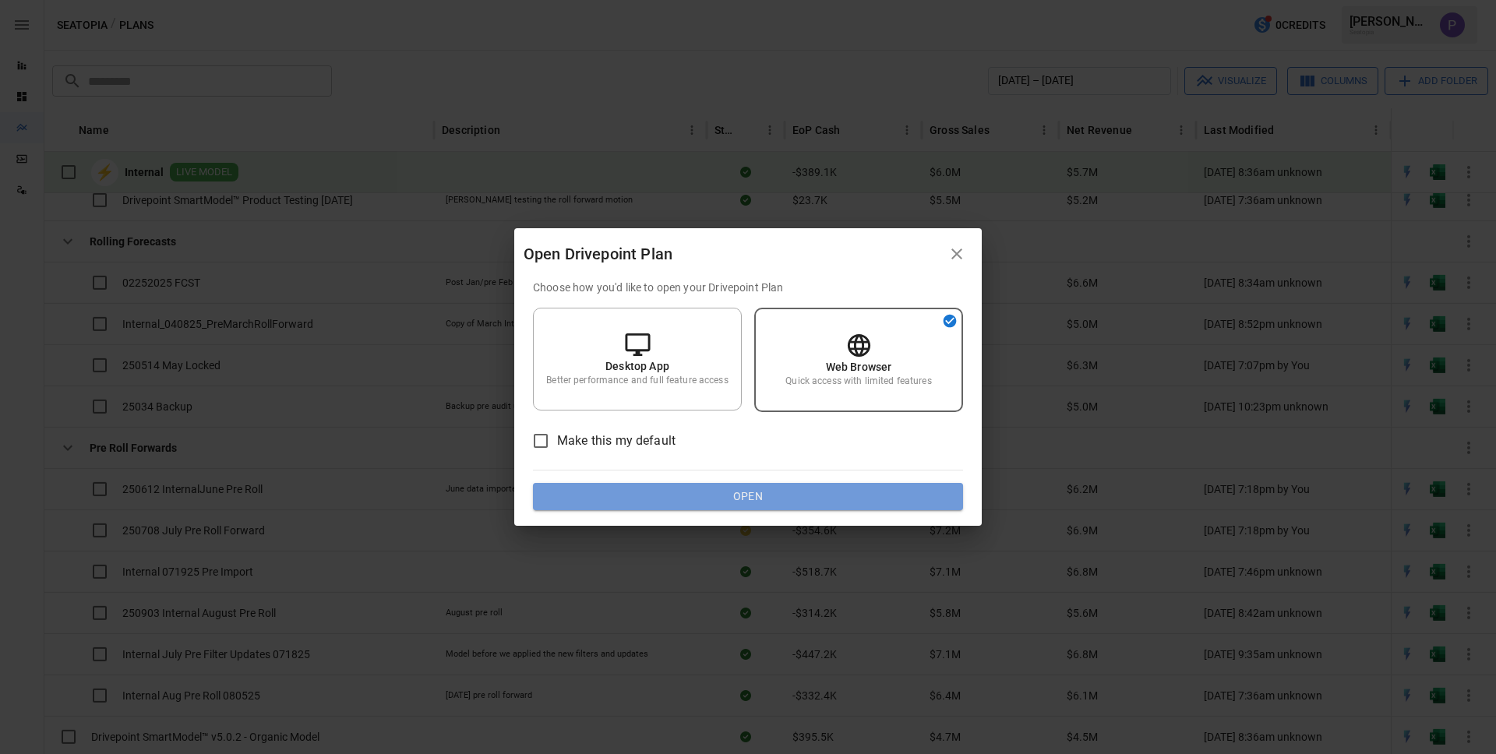
click at [771, 498] on button "Open" at bounding box center [748, 497] width 430 height 28
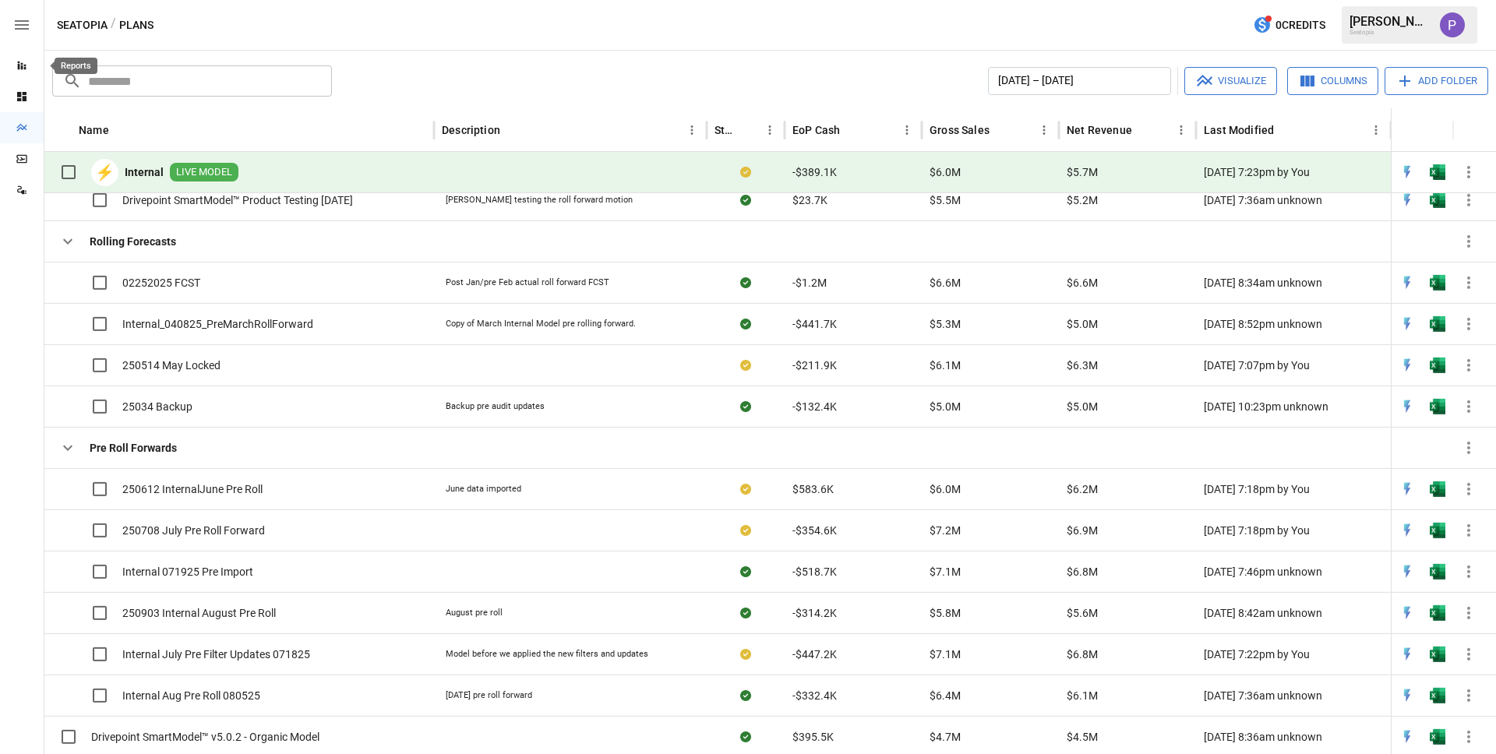
click at [22, 65] on icon "Reports" at bounding box center [22, 65] width 12 height 12
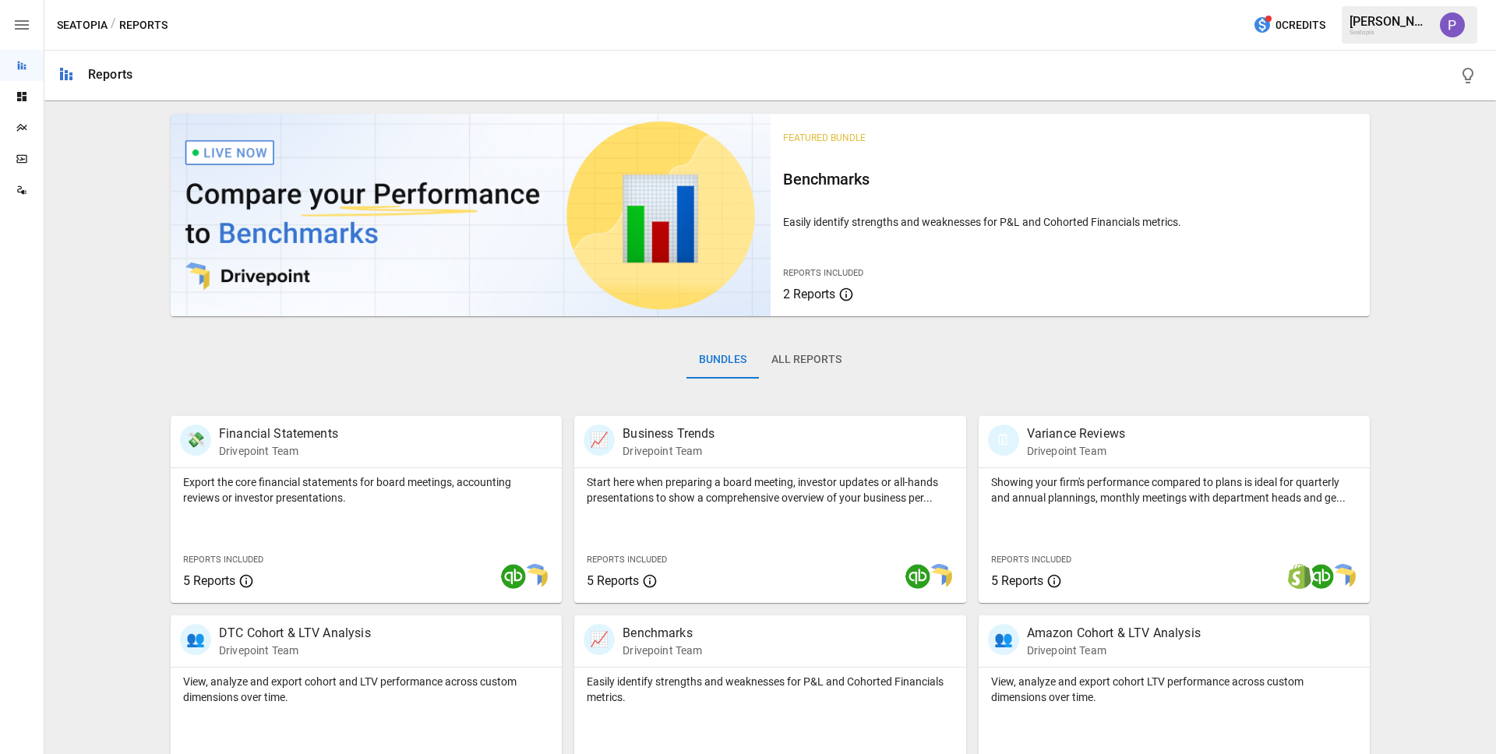
click at [832, 349] on button "All Reports" at bounding box center [806, 359] width 95 height 37
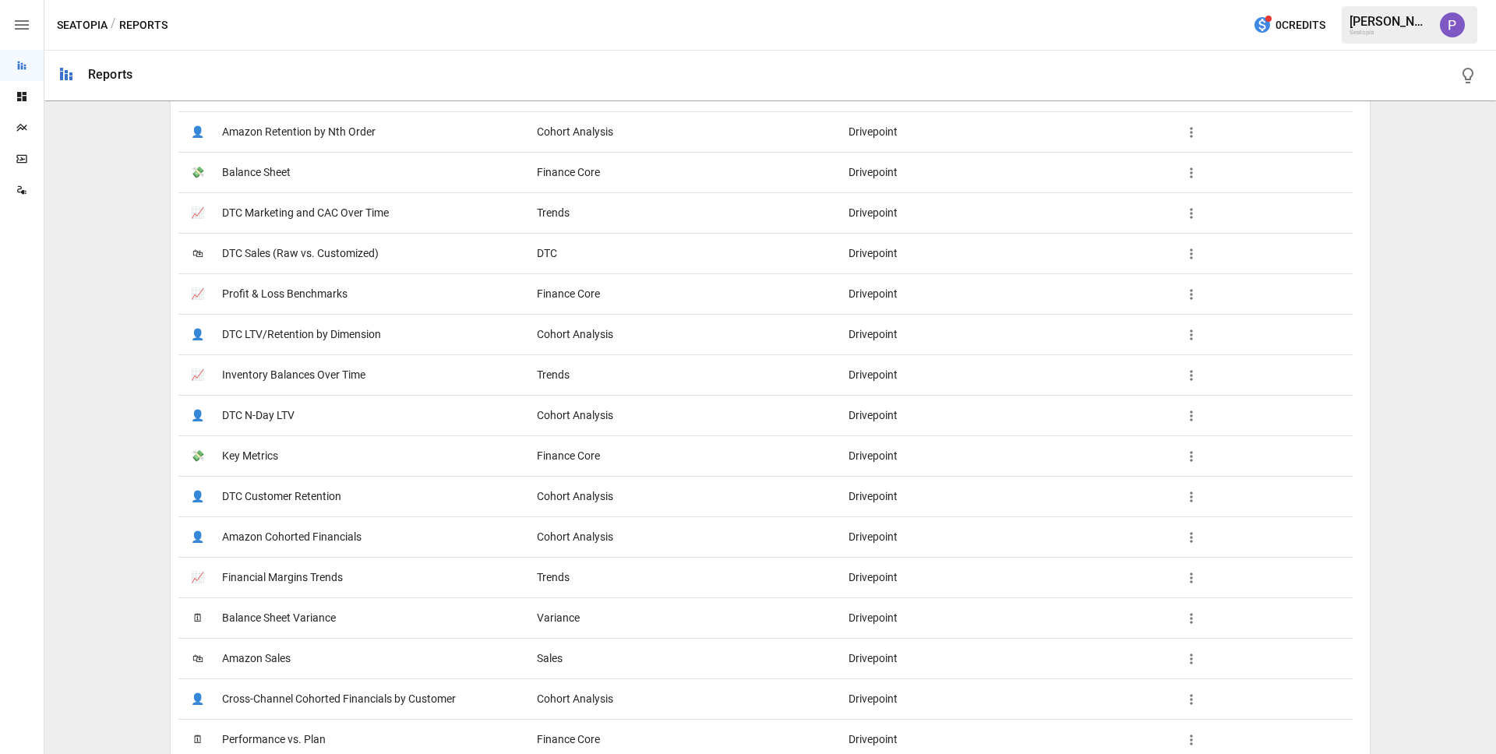
scroll to position [573, 0]
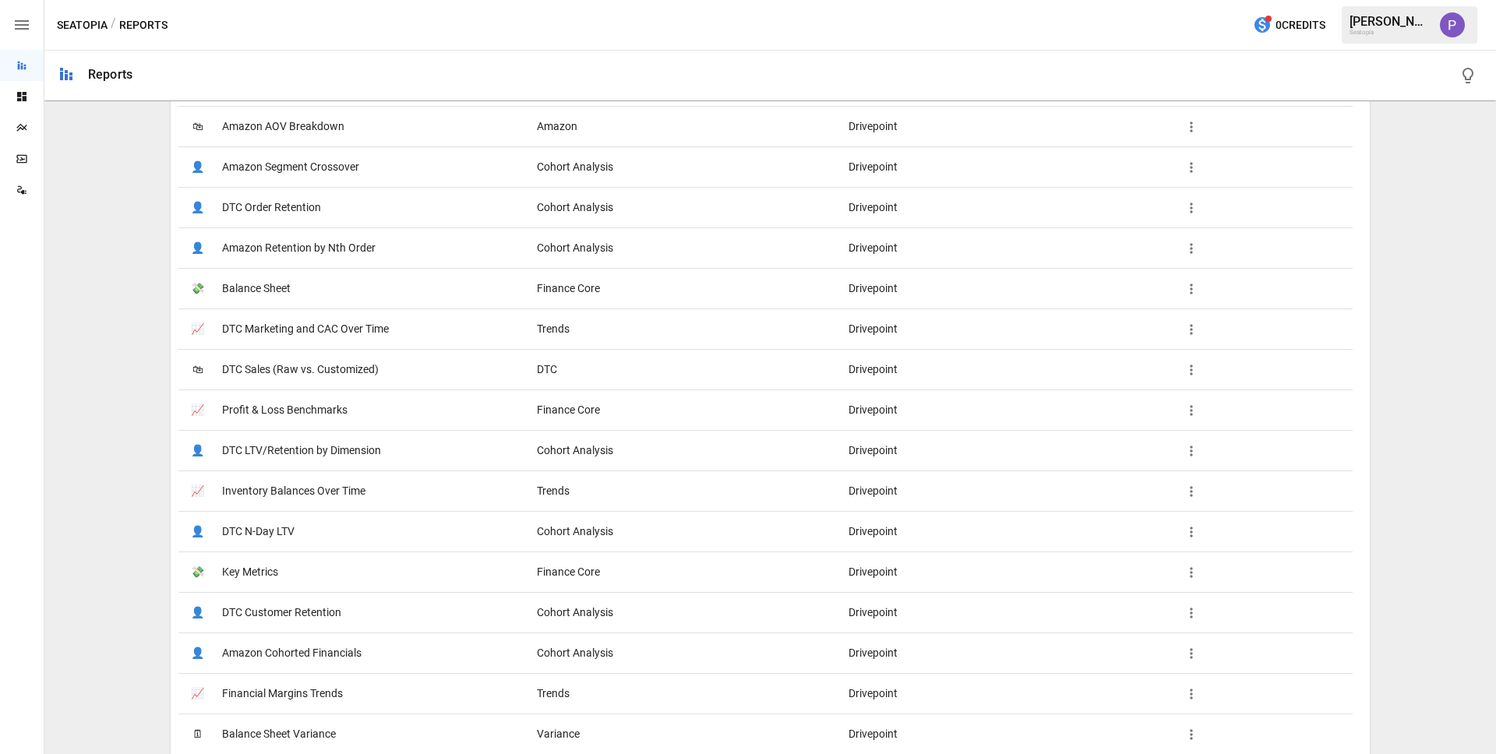
click at [385, 329] on span "DTC Marketing and CAC Over Time" at bounding box center [305, 329] width 167 height 40
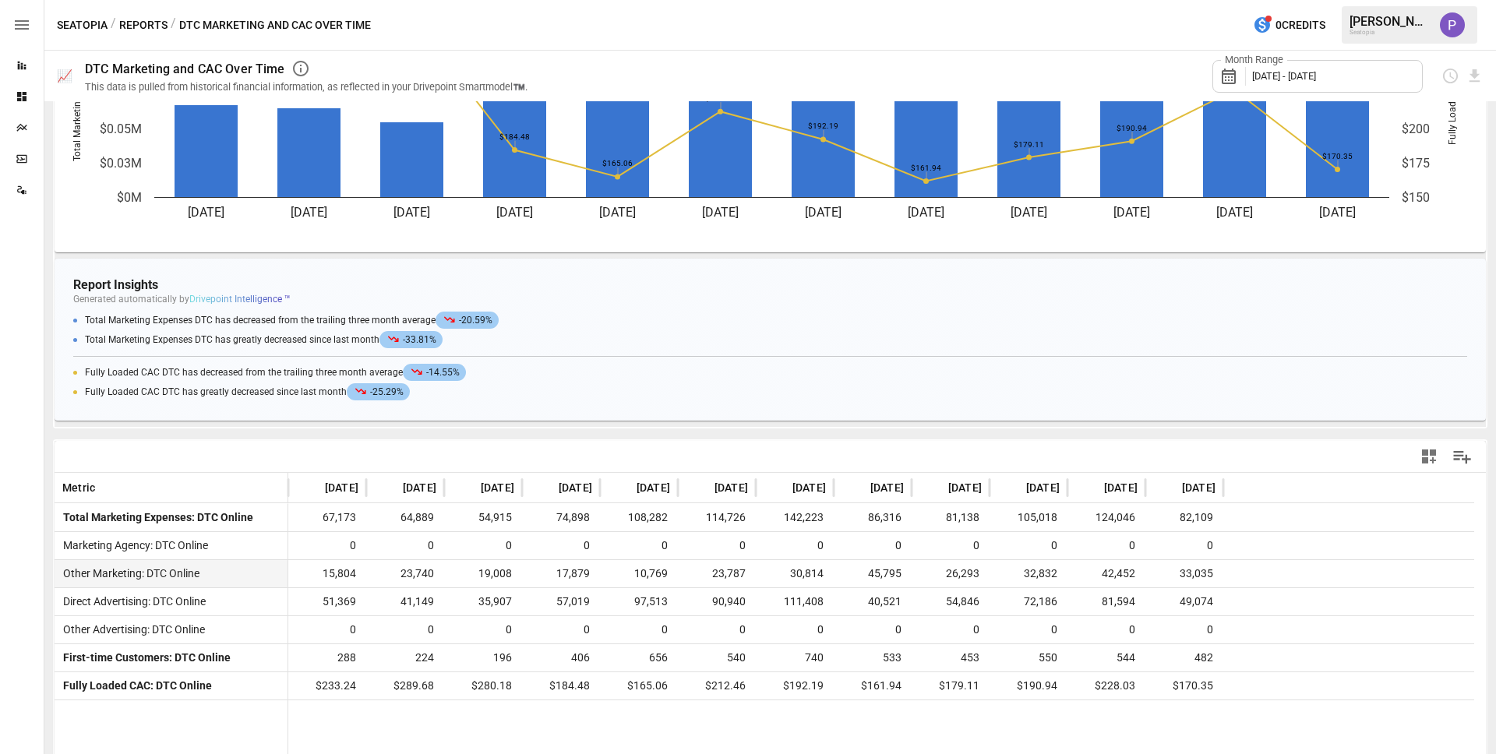
scroll to position [192, 0]
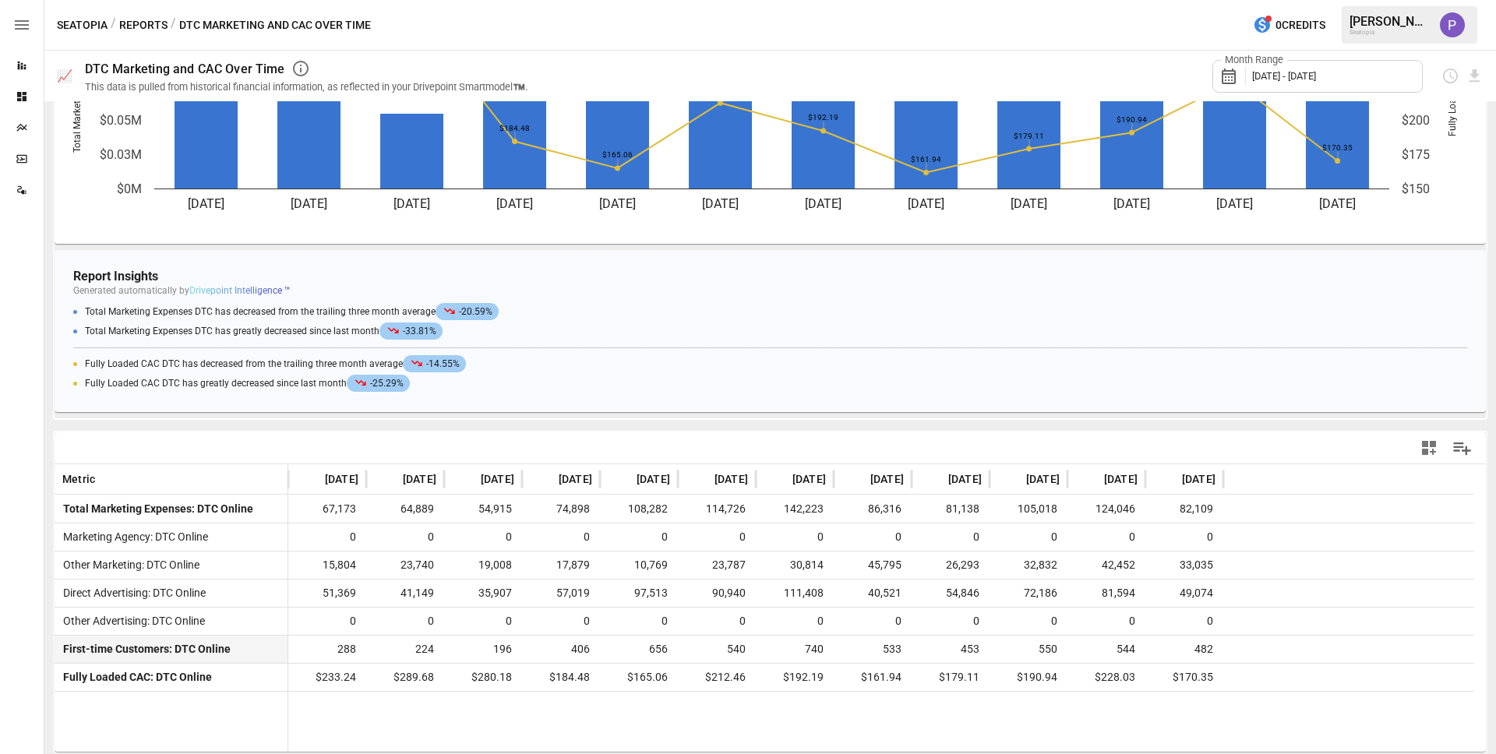
click at [1203, 656] on span "482" at bounding box center [1184, 649] width 62 height 27
